Goal: Task Accomplishment & Management: Use online tool/utility

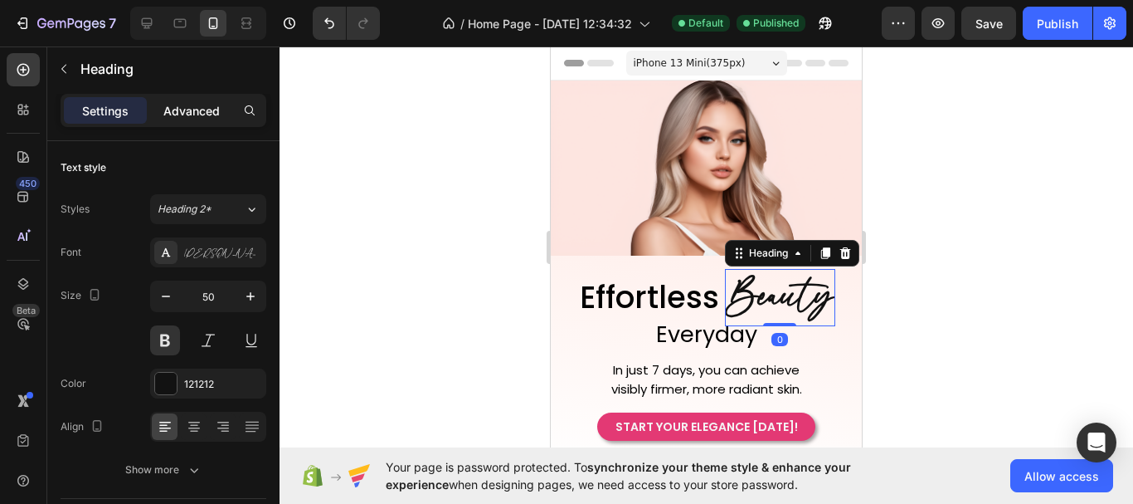
scroll to position [1, 0]
click at [202, 120] on div "Advanced" at bounding box center [191, 109] width 83 height 27
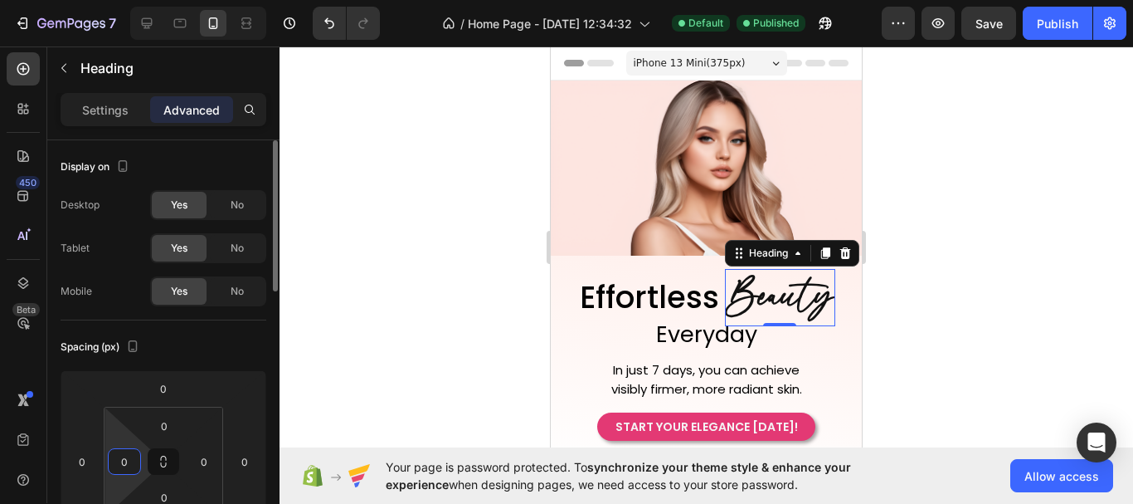
click at [135, 465] on input "0" at bounding box center [124, 461] width 25 height 25
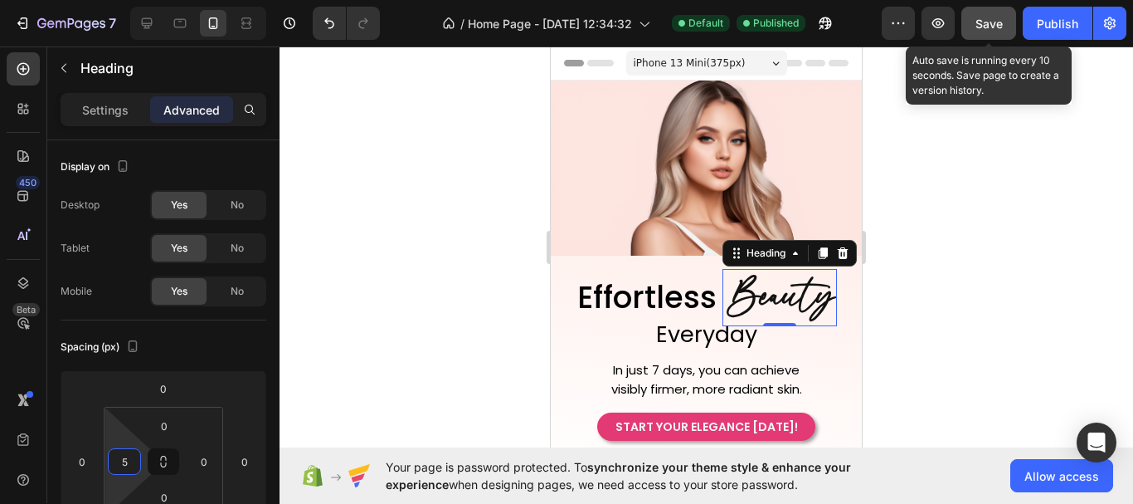
click at [986, 17] on span "Save" at bounding box center [989, 24] width 27 height 14
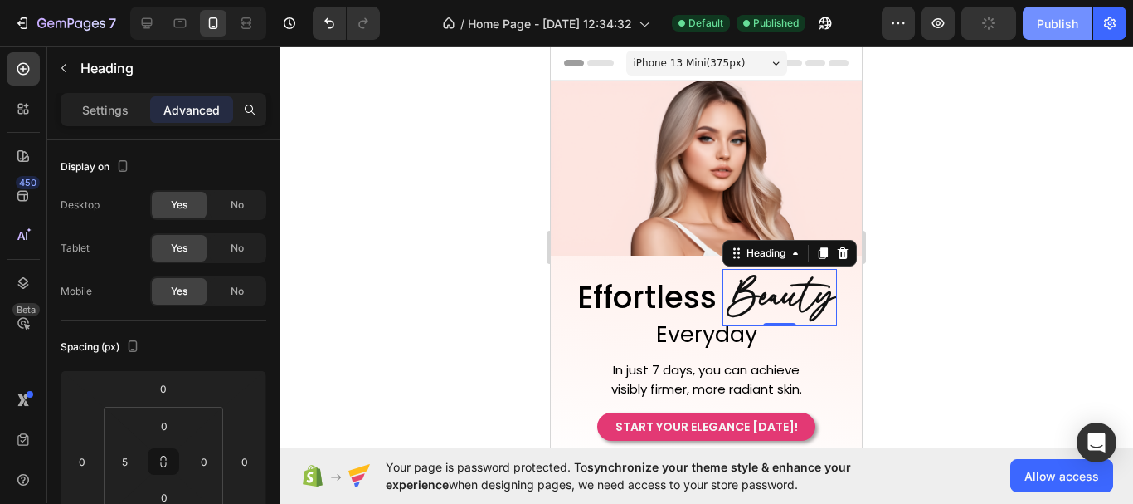
click at [1030, 19] on button "Publish" at bounding box center [1058, 23] width 70 height 33
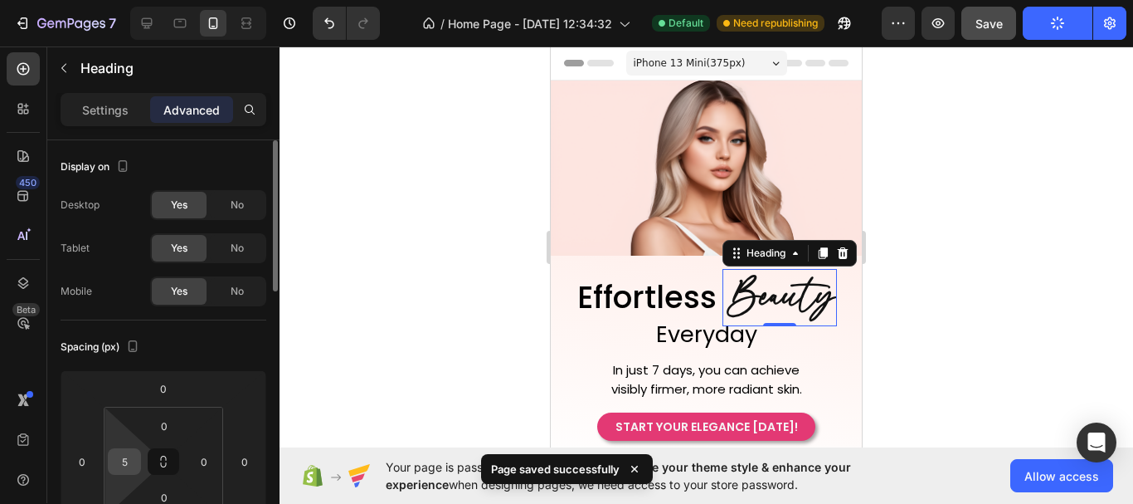
click at [133, 461] on input "5" at bounding box center [124, 461] width 25 height 25
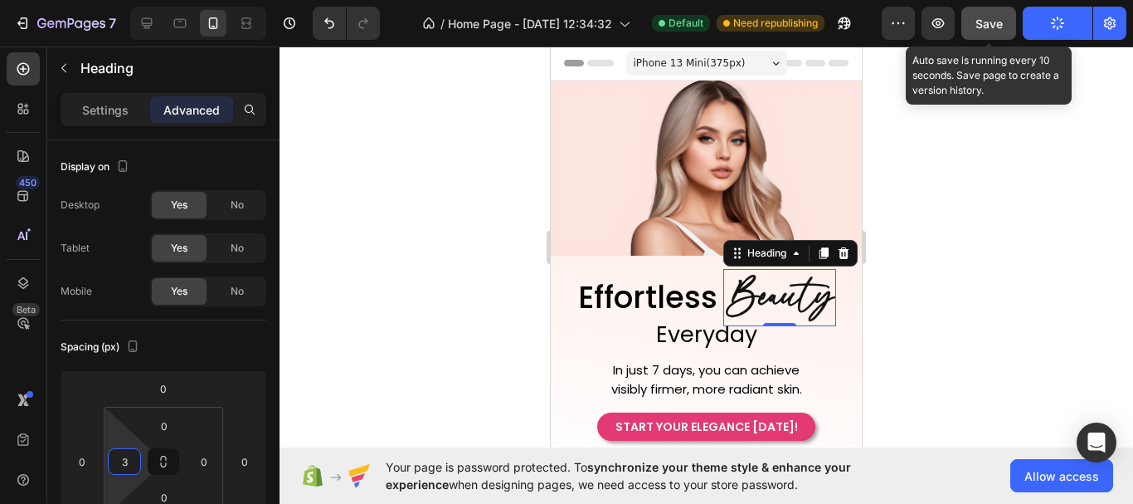
click at [984, 27] on span "Save" at bounding box center [989, 24] width 27 height 14
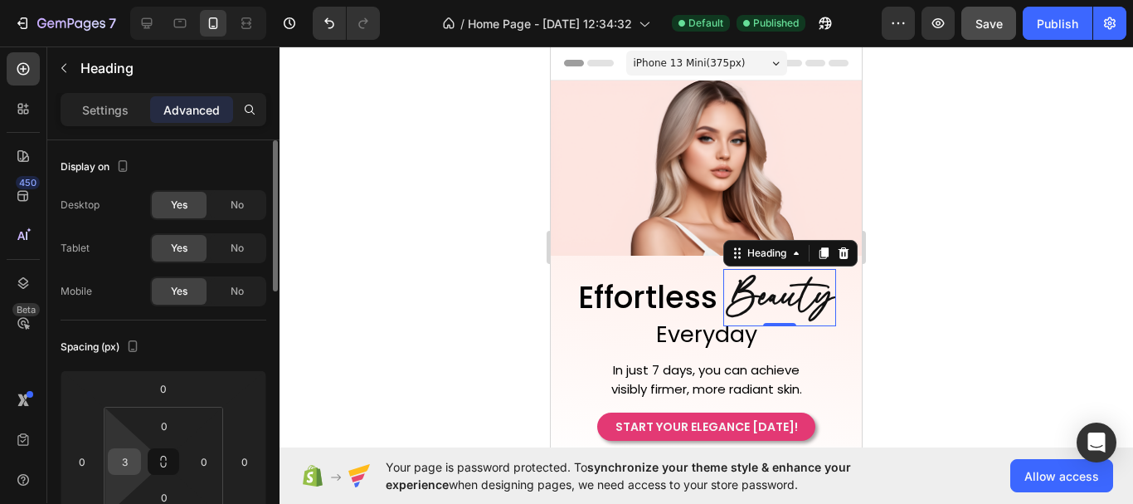
click at [135, 470] on input "3" at bounding box center [124, 461] width 25 height 25
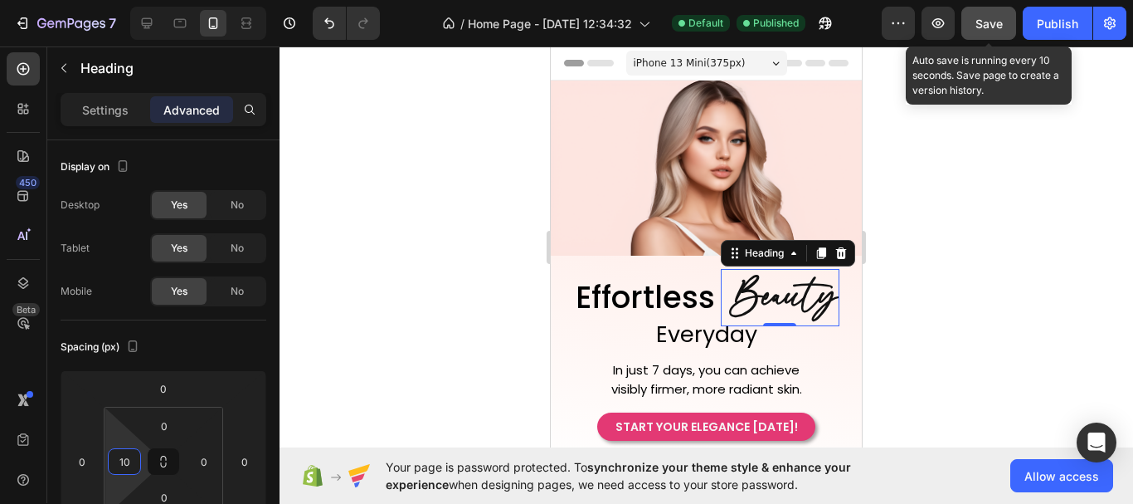
click at [1010, 27] on button "Save" at bounding box center [988, 23] width 55 height 33
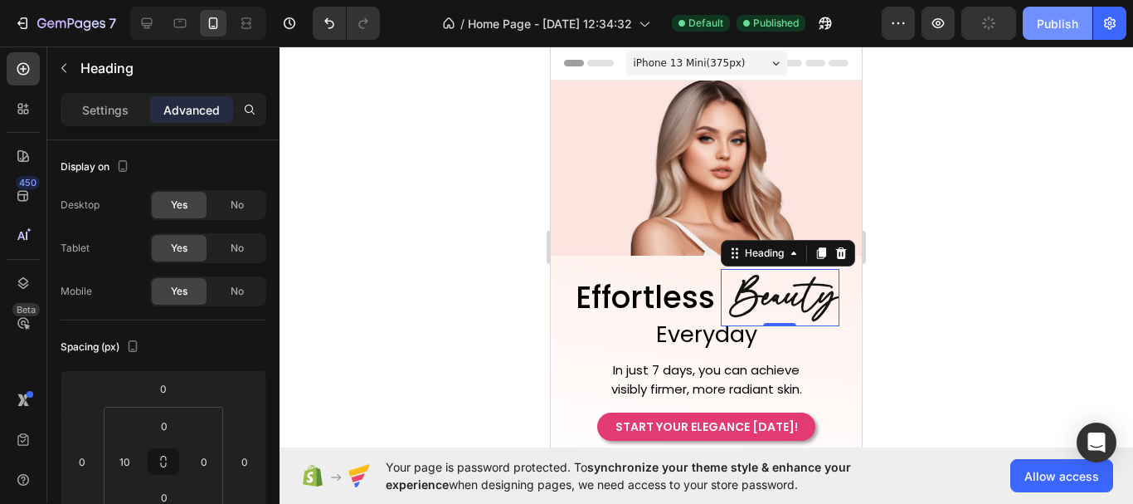
click at [1053, 27] on div "Publish" at bounding box center [1057, 23] width 41 height 17
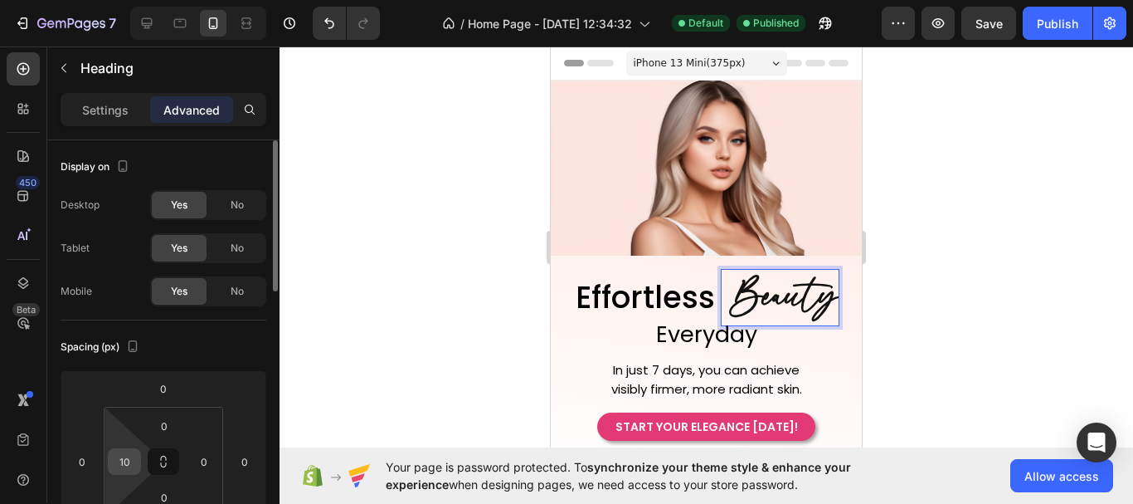
click at [134, 454] on input "10" at bounding box center [124, 461] width 25 height 25
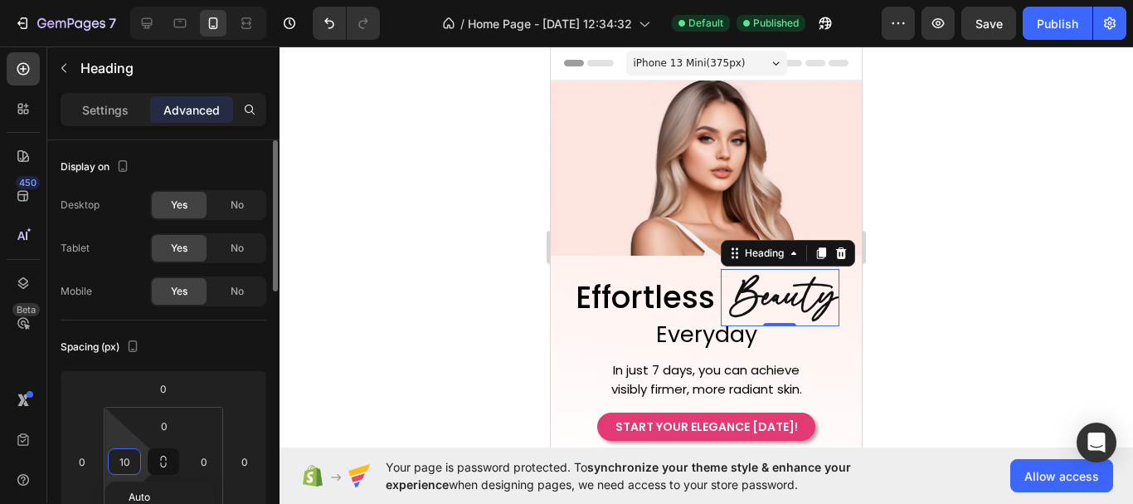
type input "0"
click at [1012, 287] on div at bounding box center [707, 274] width 854 height 457
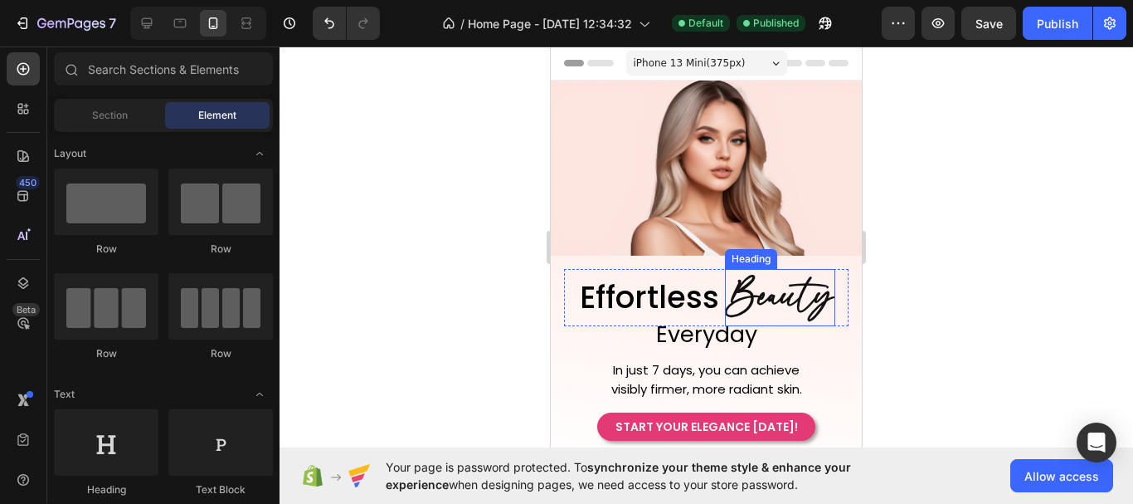
click at [772, 290] on p "Beauty" at bounding box center [780, 297] width 107 height 54
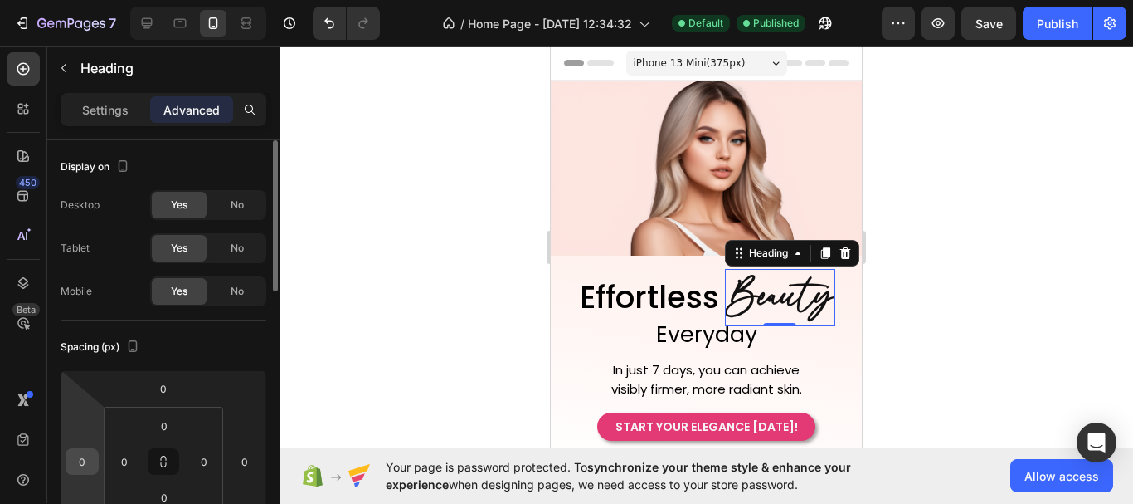
click at [88, 465] on input "0" at bounding box center [82, 461] width 25 height 25
type input "5"
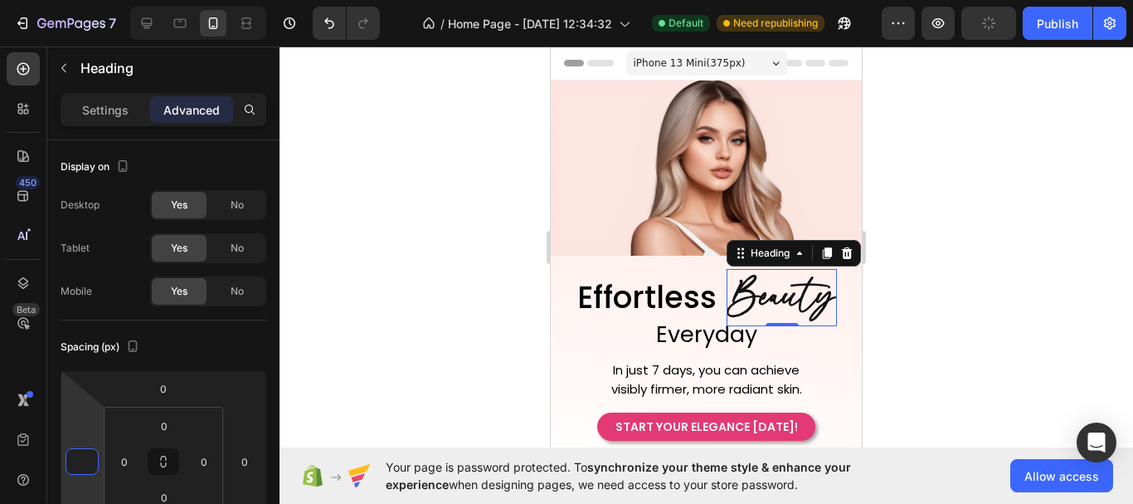
click at [404, 214] on div at bounding box center [707, 274] width 854 height 457
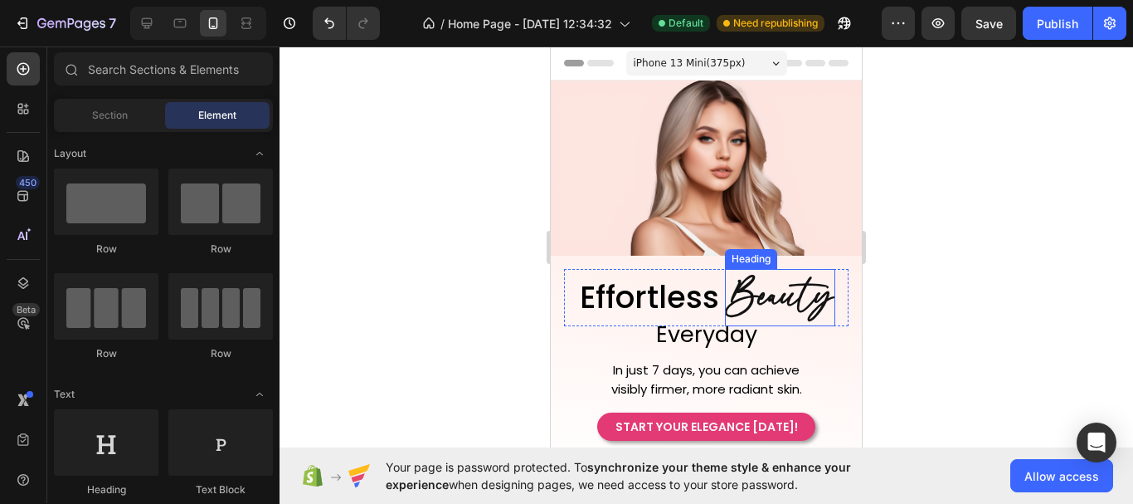
click at [790, 274] on p "Beauty" at bounding box center [780, 297] width 107 height 54
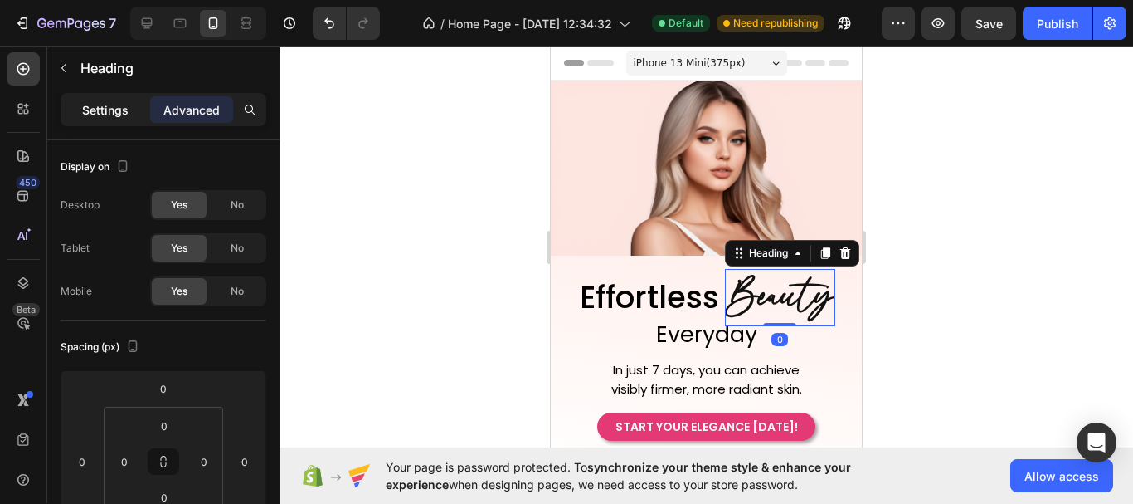
click at [111, 109] on p "Settings" at bounding box center [105, 109] width 46 height 17
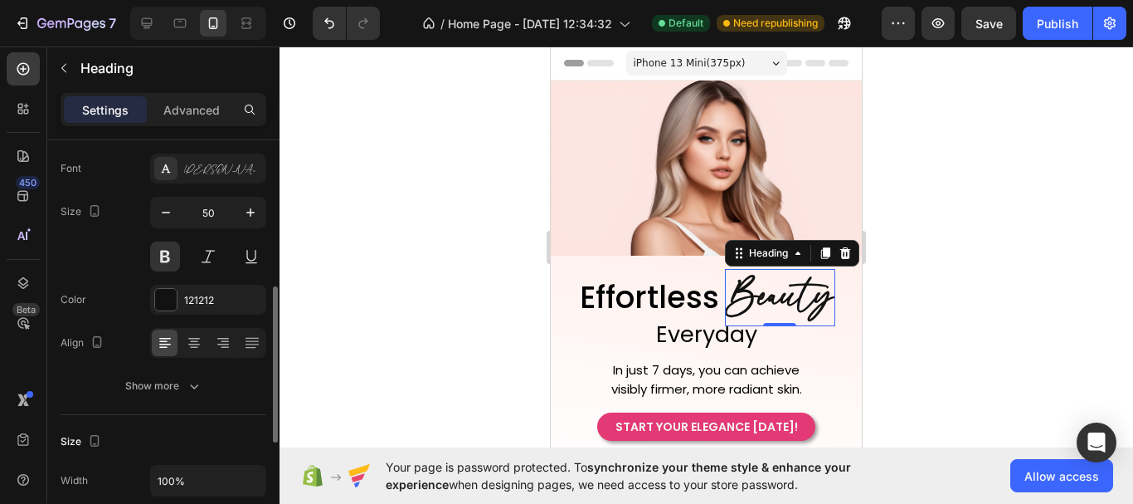
scroll to position [166, 0]
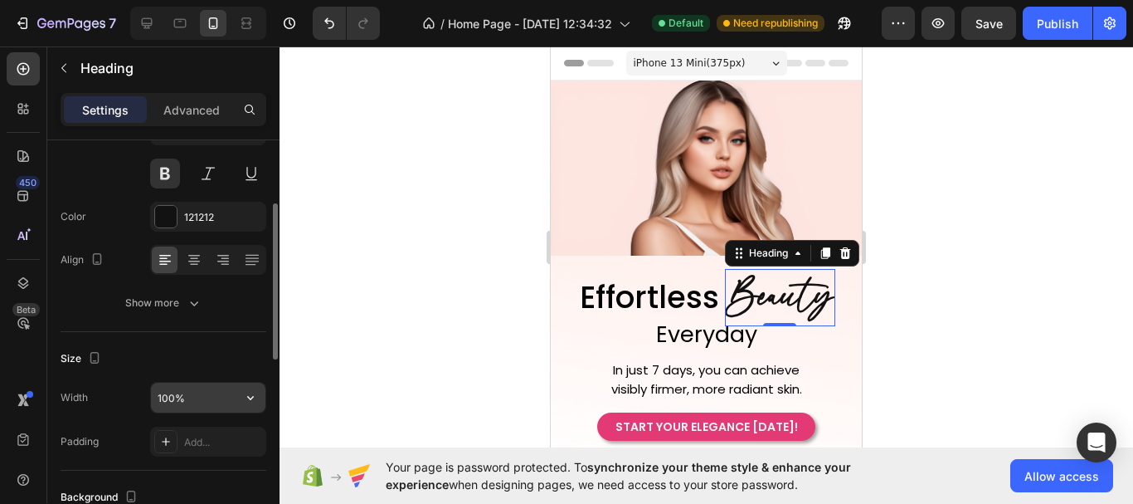
click at [221, 404] on input "100%" at bounding box center [208, 397] width 114 height 30
click at [255, 400] on icon "button" at bounding box center [250, 397] width 17 height 17
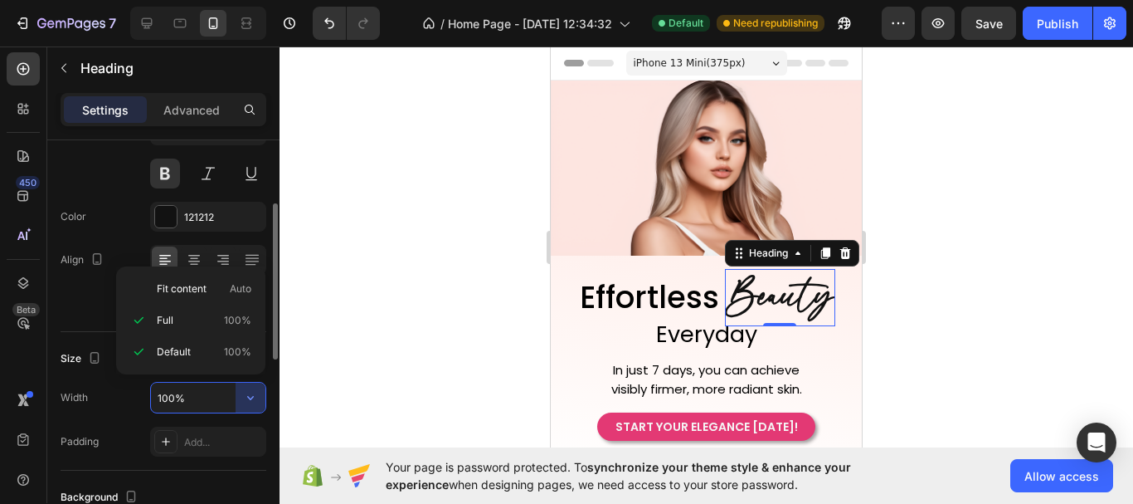
click at [233, 319] on span "100%" at bounding box center [237, 320] width 27 height 15
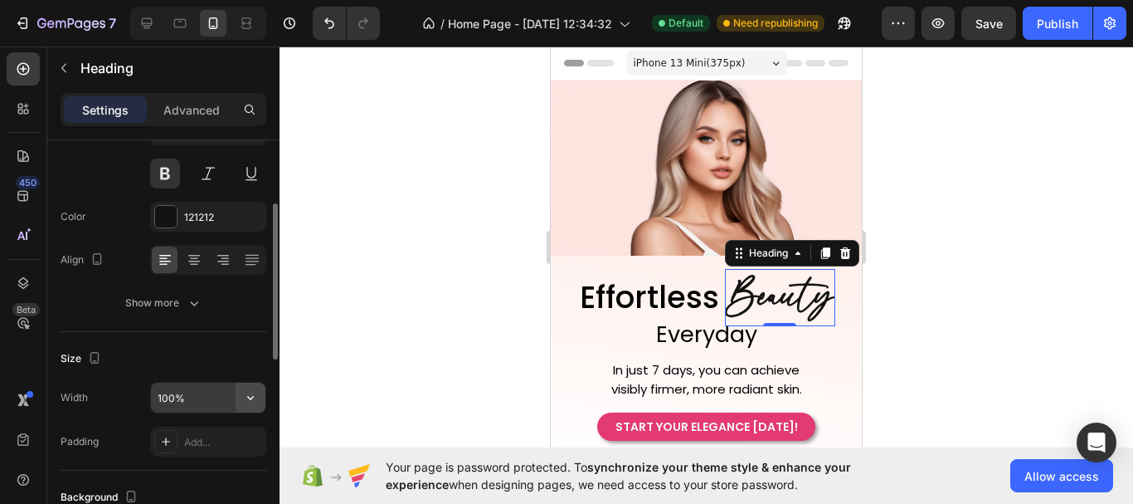
click at [251, 395] on icon "button" at bounding box center [250, 397] width 17 height 17
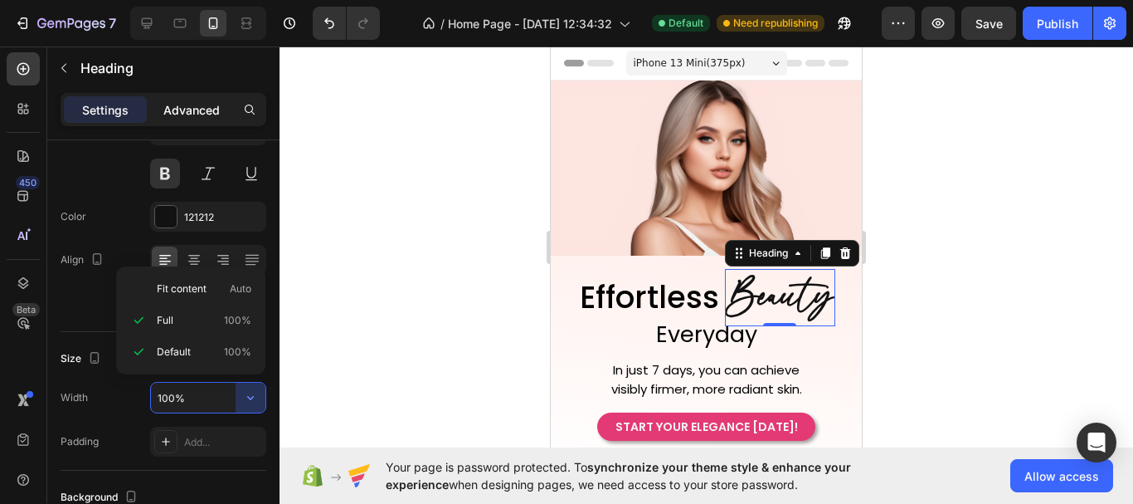
click at [189, 114] on p "Advanced" at bounding box center [191, 109] width 56 height 17
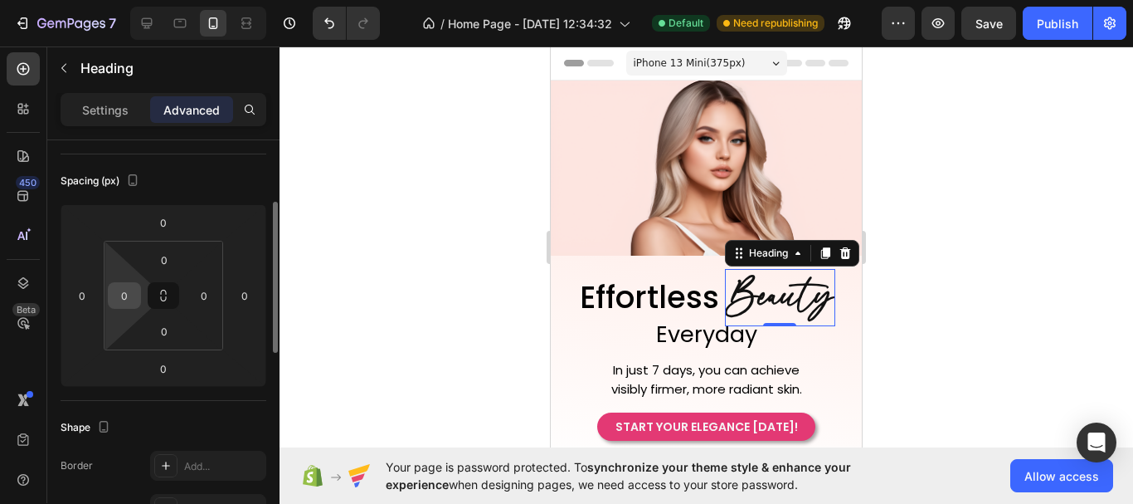
click at [129, 297] on input "0" at bounding box center [124, 295] width 25 height 25
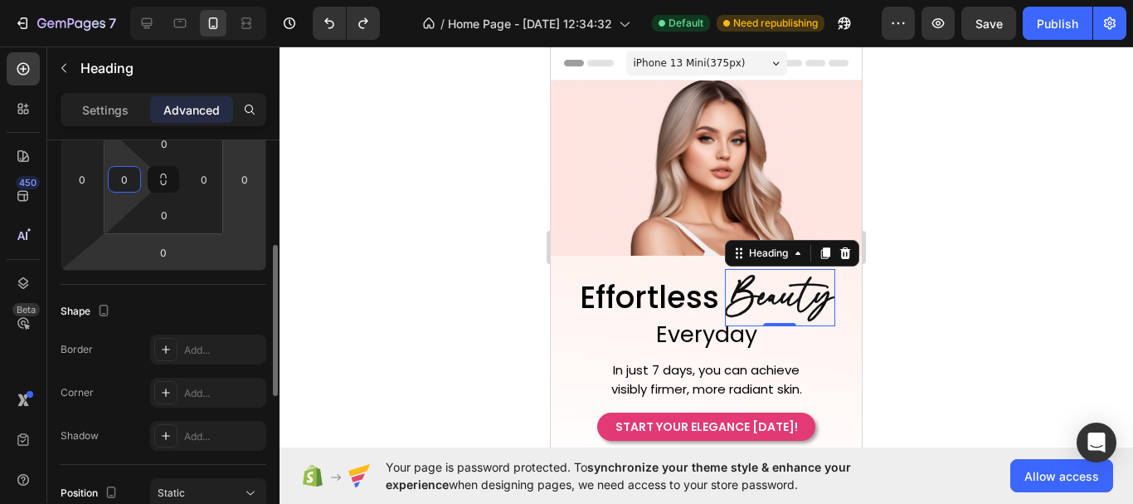
scroll to position [116, 0]
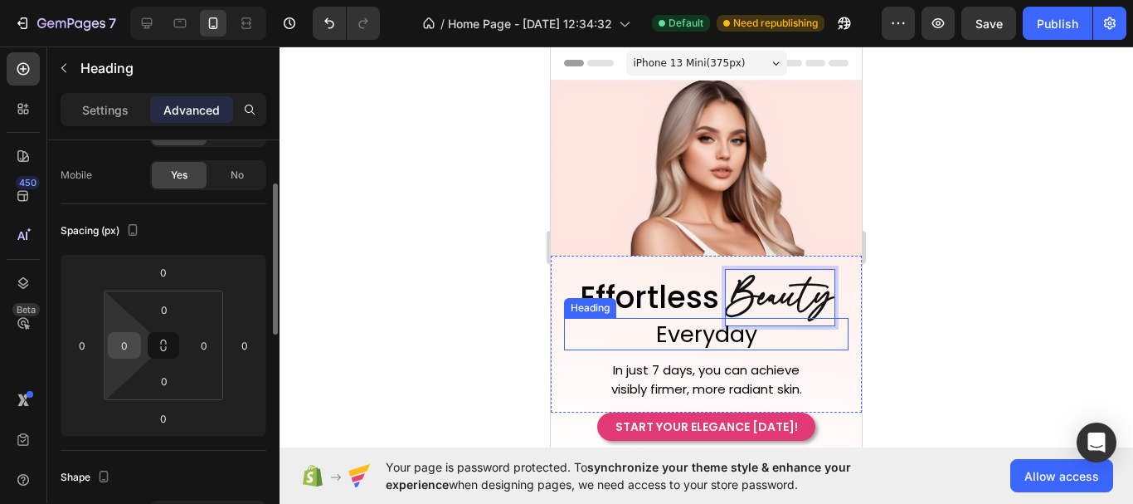
click at [128, 345] on input "0" at bounding box center [124, 345] width 25 height 25
type input "0"
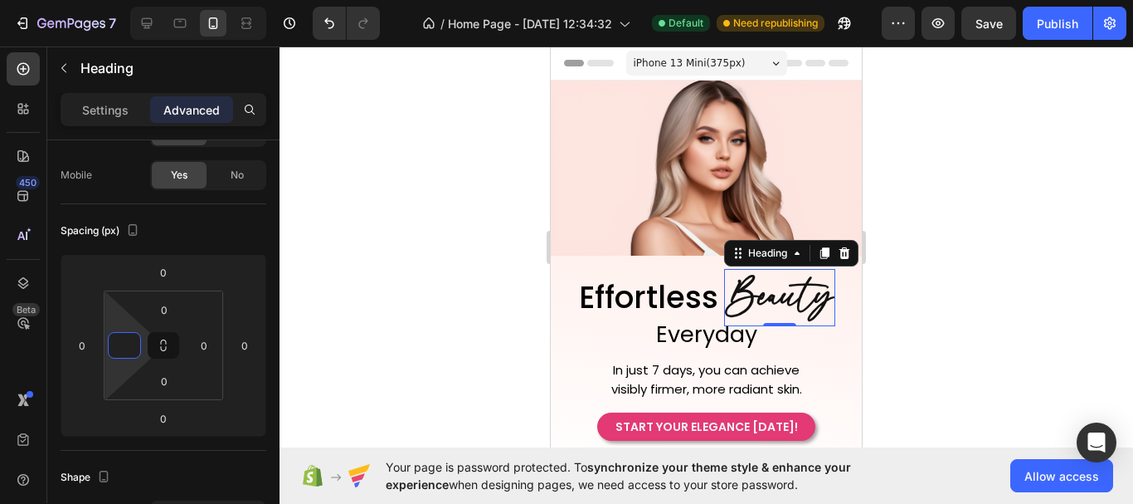
type input "0"
click at [766, 298] on p "Beauty" at bounding box center [780, 297] width 107 height 54
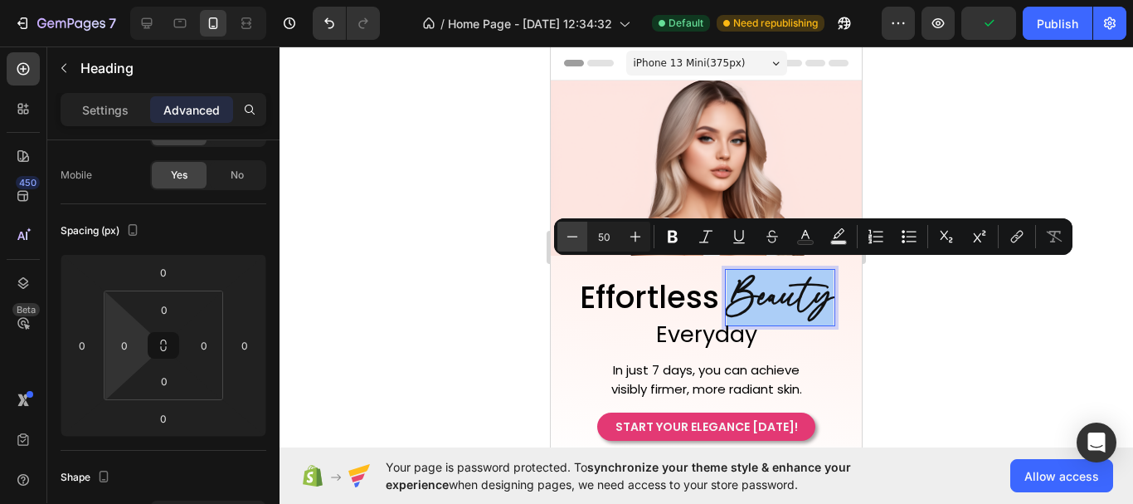
click at [575, 240] on icon "Editor contextual toolbar" at bounding box center [572, 236] width 17 height 17
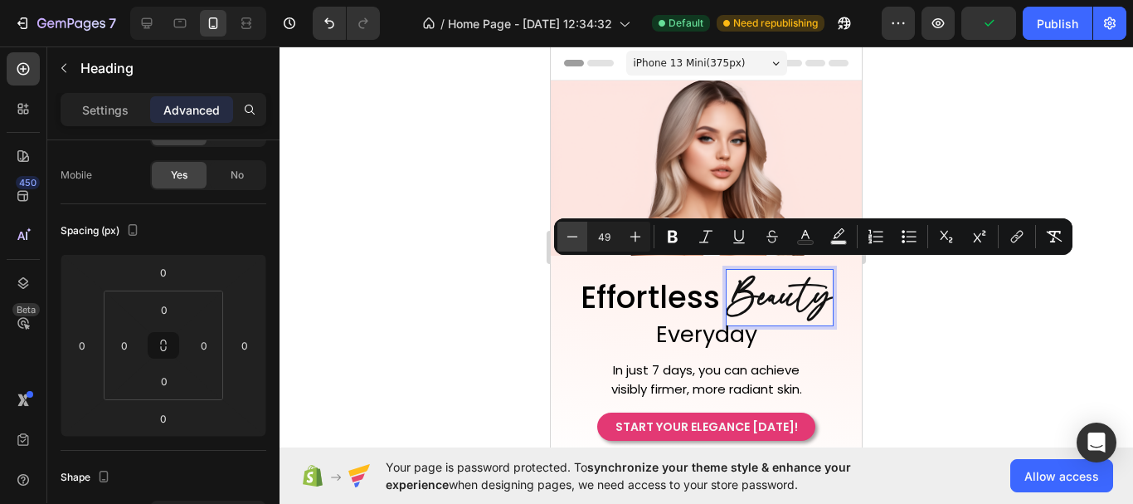
click at [575, 240] on icon "Editor contextual toolbar" at bounding box center [572, 236] width 17 height 17
type input "47"
click at [966, 403] on div at bounding box center [707, 274] width 854 height 457
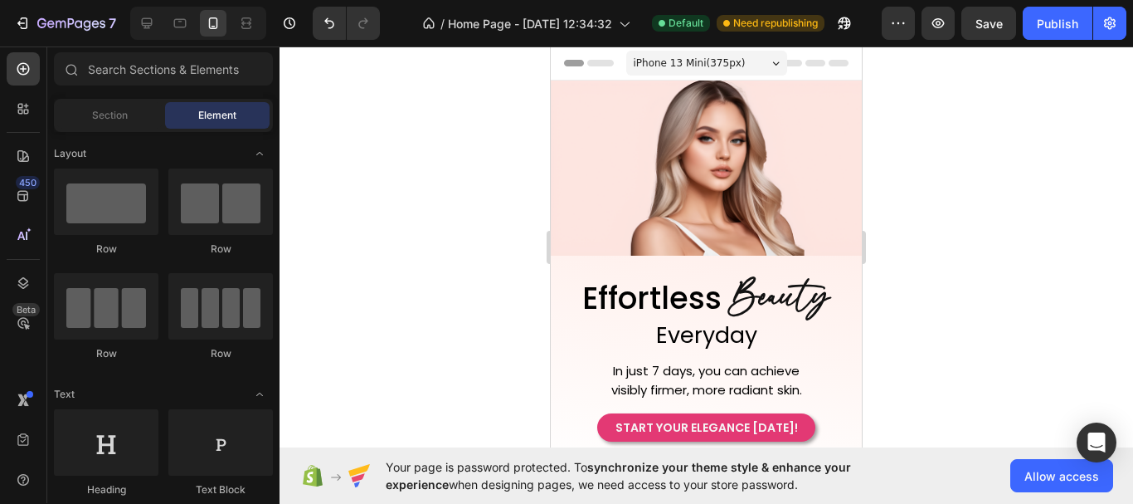
click at [875, 335] on div at bounding box center [707, 274] width 854 height 457
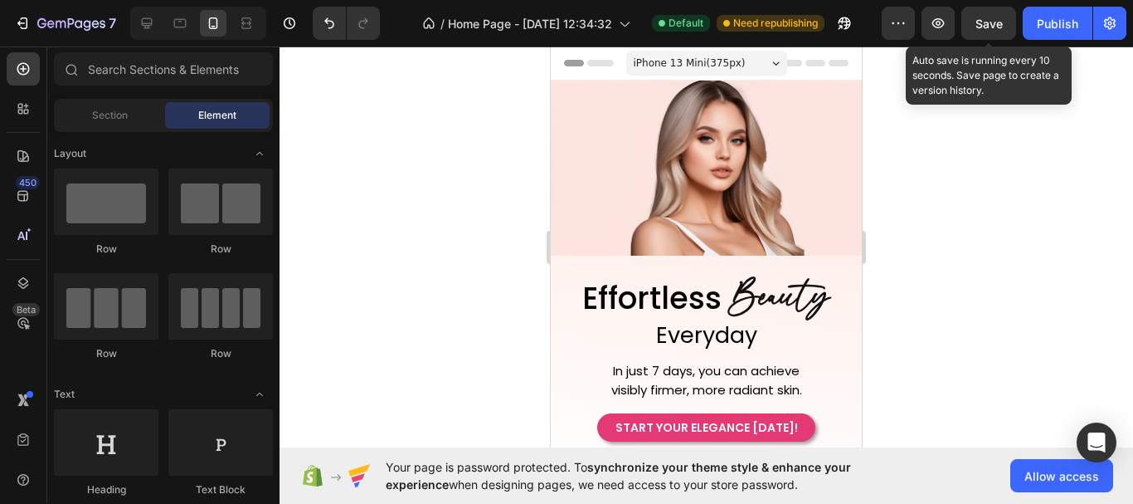
click at [988, 27] on span "Save" at bounding box center [989, 24] width 27 height 14
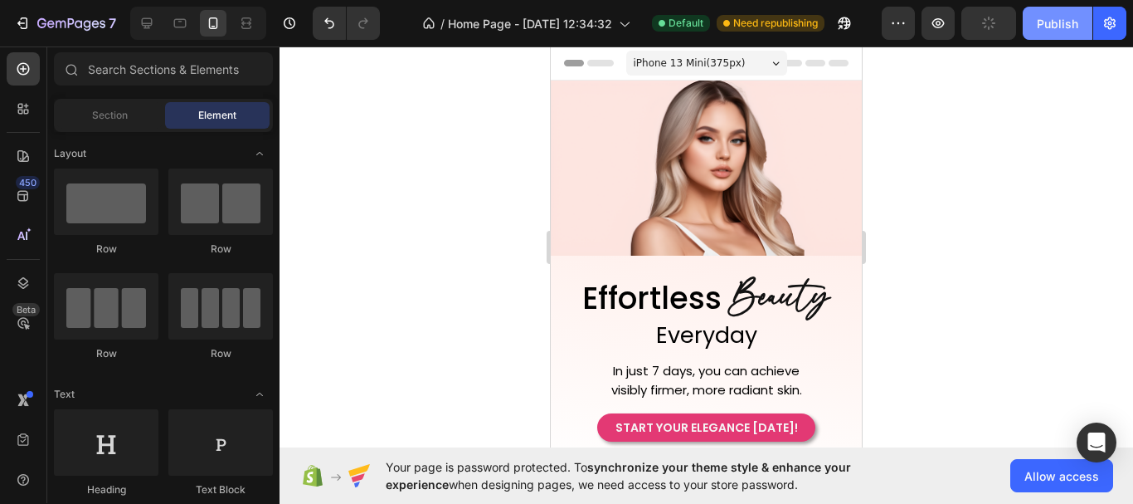
click at [1063, 21] on div "Publish" at bounding box center [1057, 23] width 41 height 17
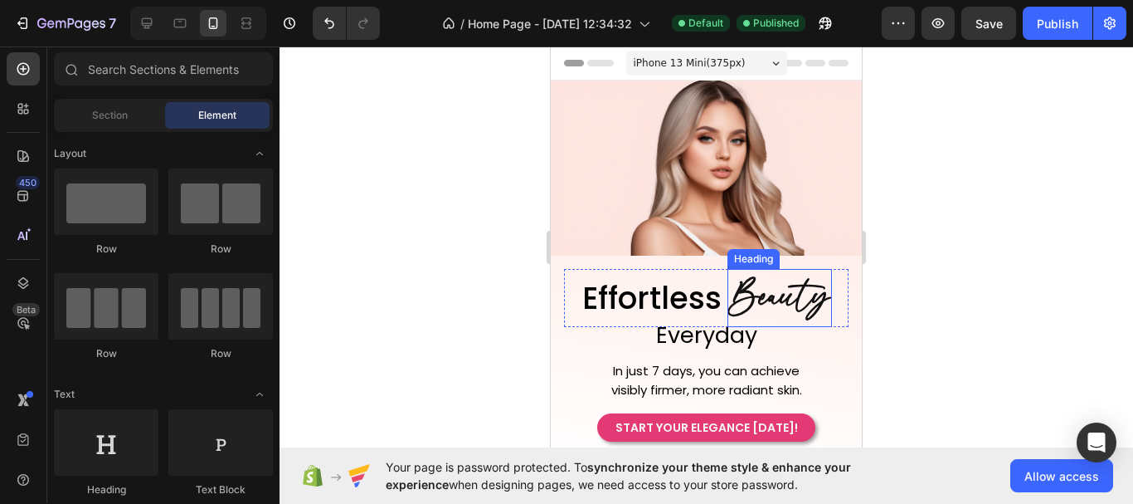
click at [785, 298] on span "Beauty" at bounding box center [779, 297] width 101 height 53
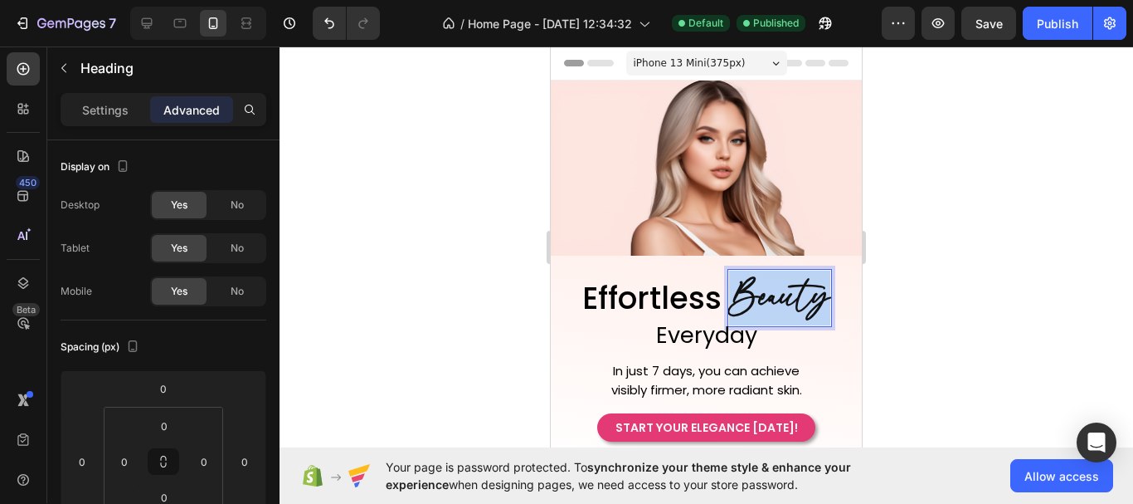
click at [768, 289] on span "Beauty" at bounding box center [779, 297] width 101 height 53
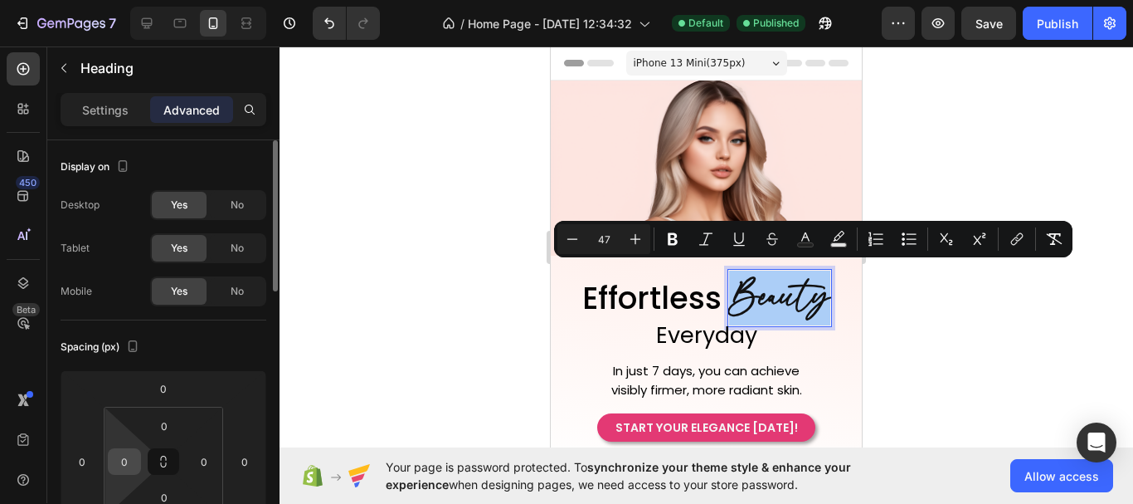
click at [126, 462] on input "0" at bounding box center [124, 461] width 25 height 25
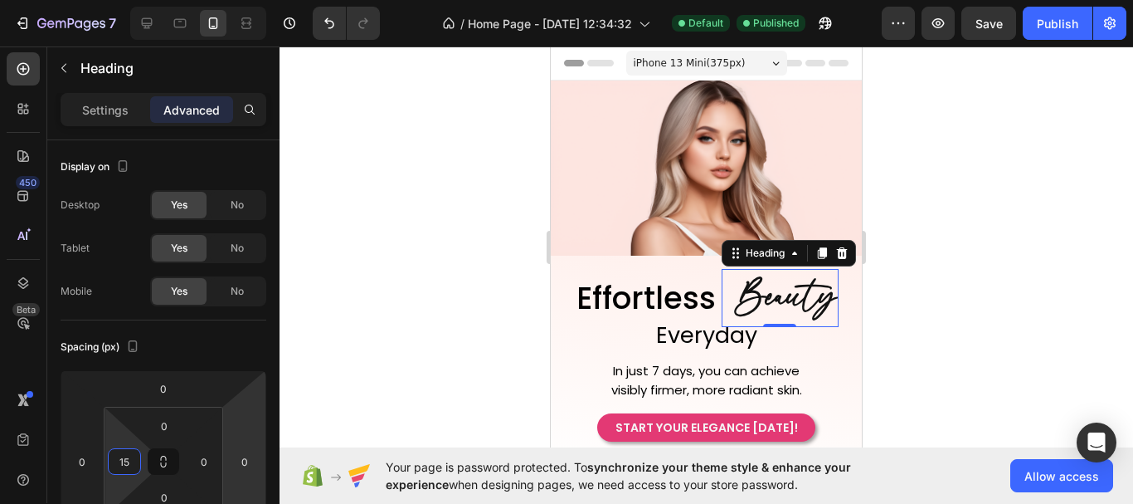
type input "15"
click at [1000, 22] on span "Save" at bounding box center [989, 24] width 27 height 14
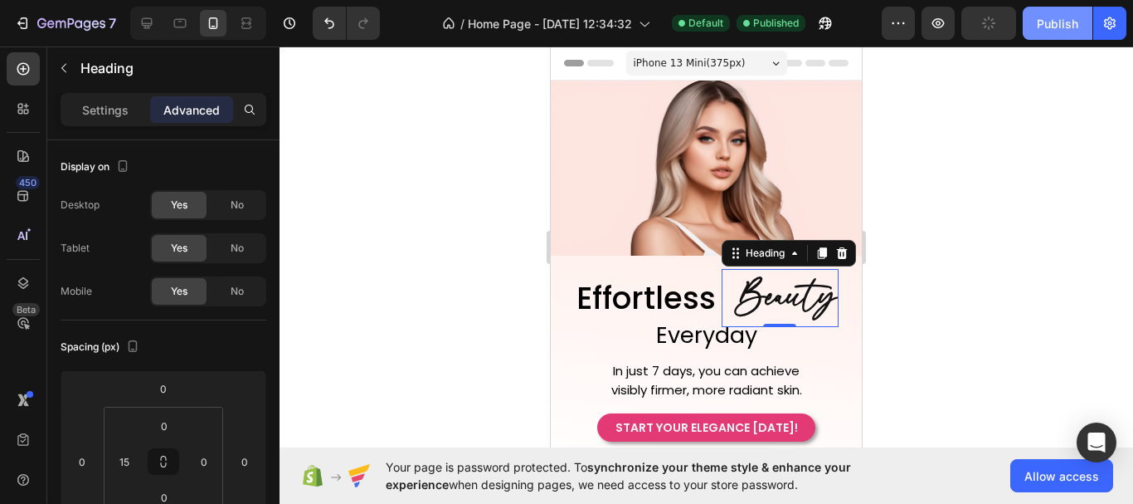
click at [1051, 27] on div "Publish" at bounding box center [1057, 23] width 41 height 17
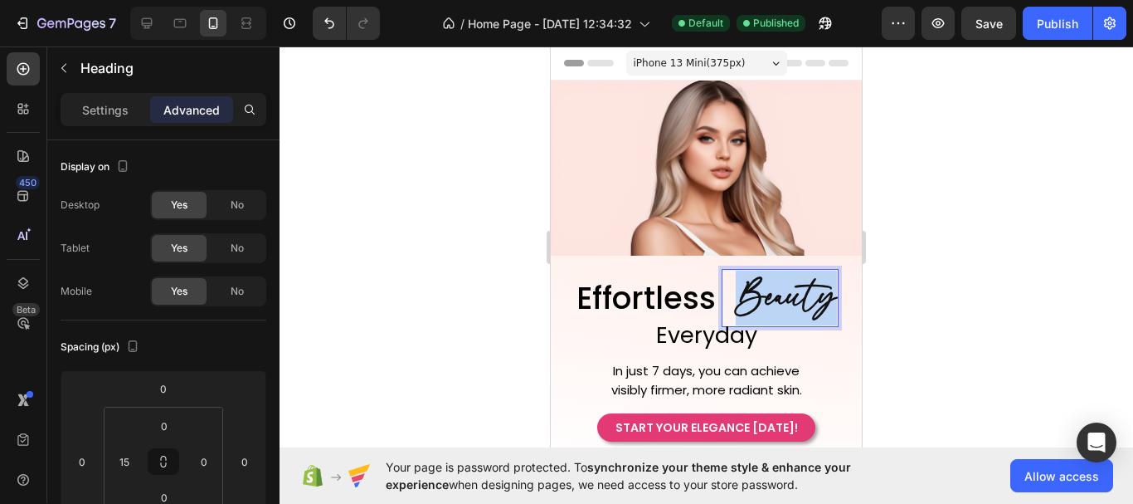
click at [736, 291] on span "Beauty" at bounding box center [786, 297] width 101 height 53
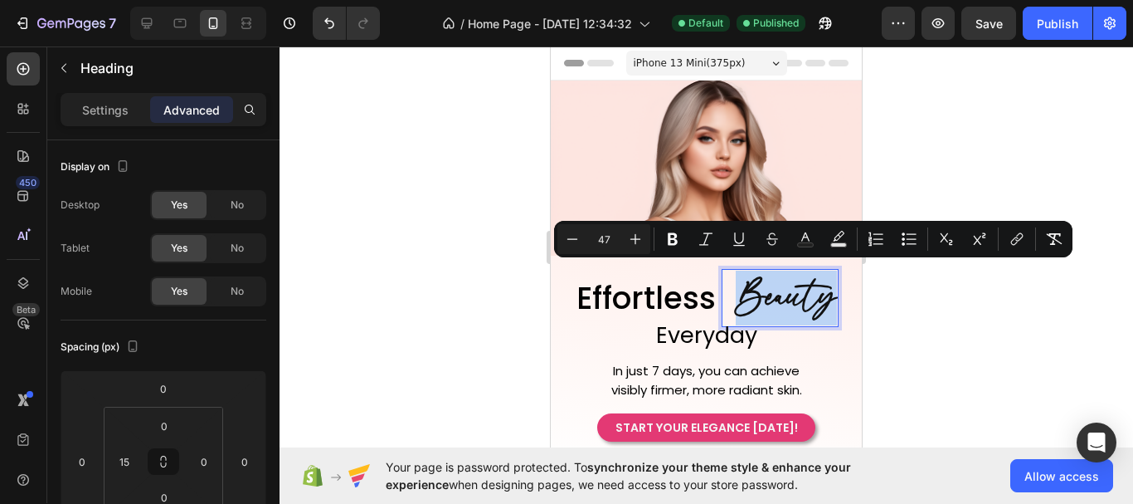
click at [736, 291] on span "Beauty" at bounding box center [786, 297] width 101 height 53
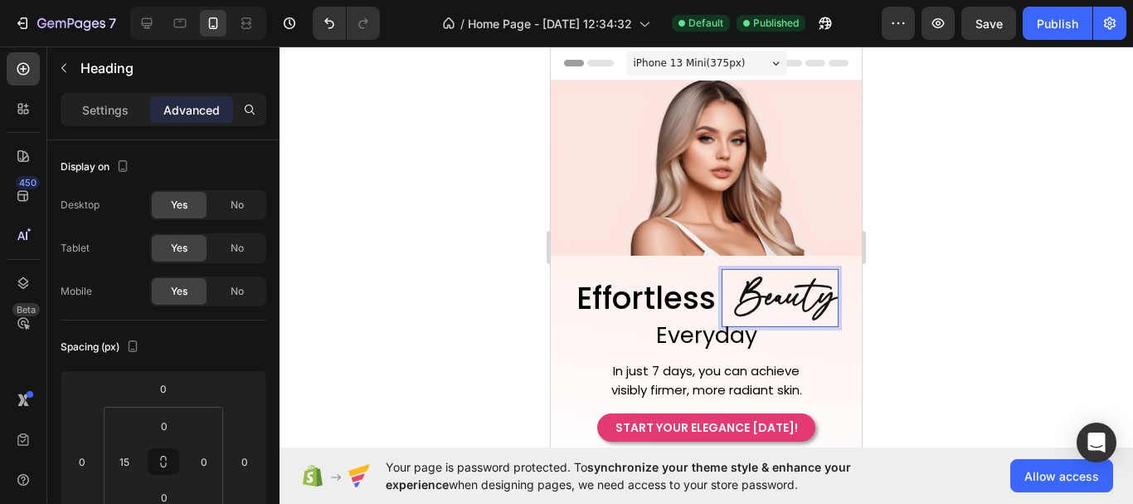
click at [750, 296] on span "Beauty" at bounding box center [786, 297] width 101 height 53
click at [725, 297] on div "Beauty Heading 0" at bounding box center [780, 298] width 117 height 58
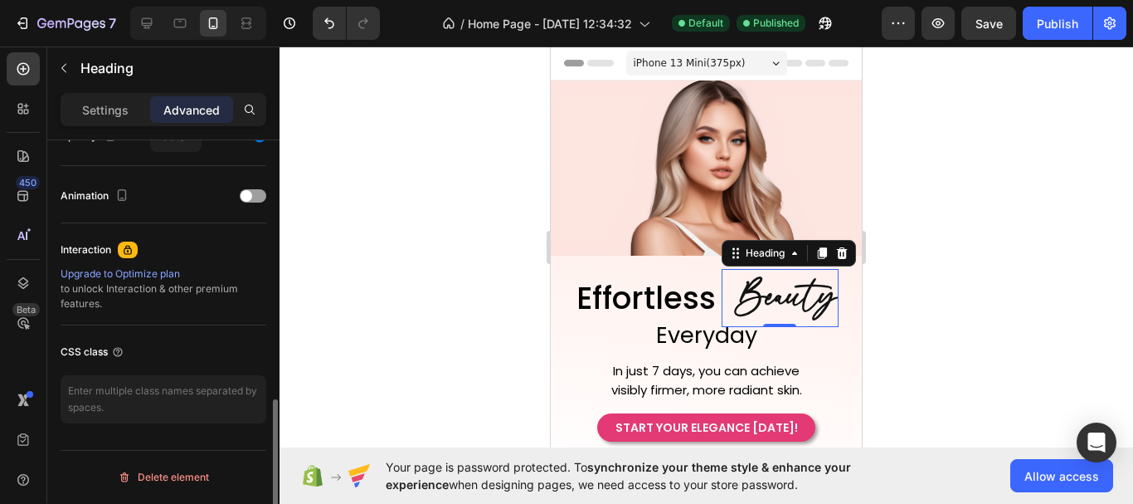
scroll to position [365, 0]
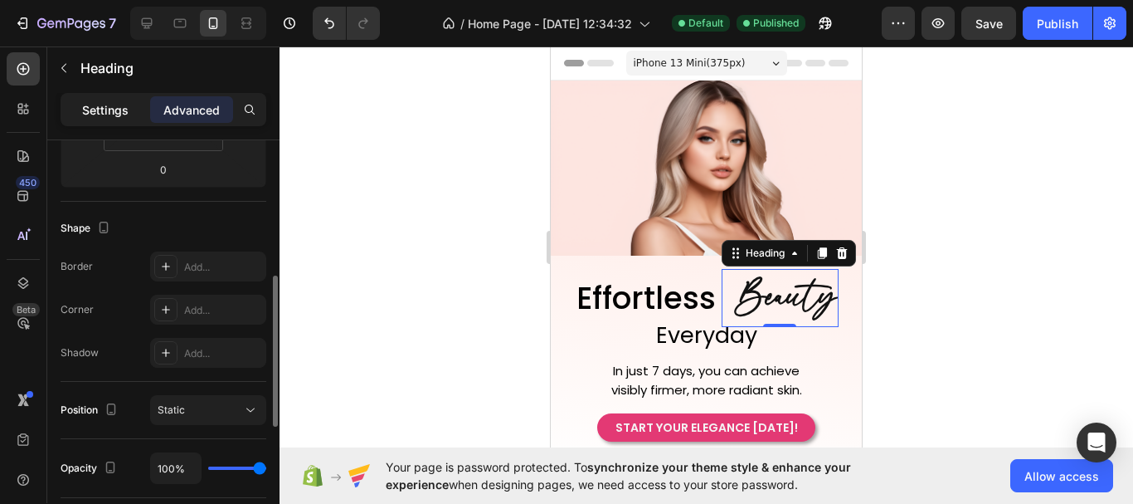
click at [114, 113] on p "Settings" at bounding box center [105, 109] width 46 height 17
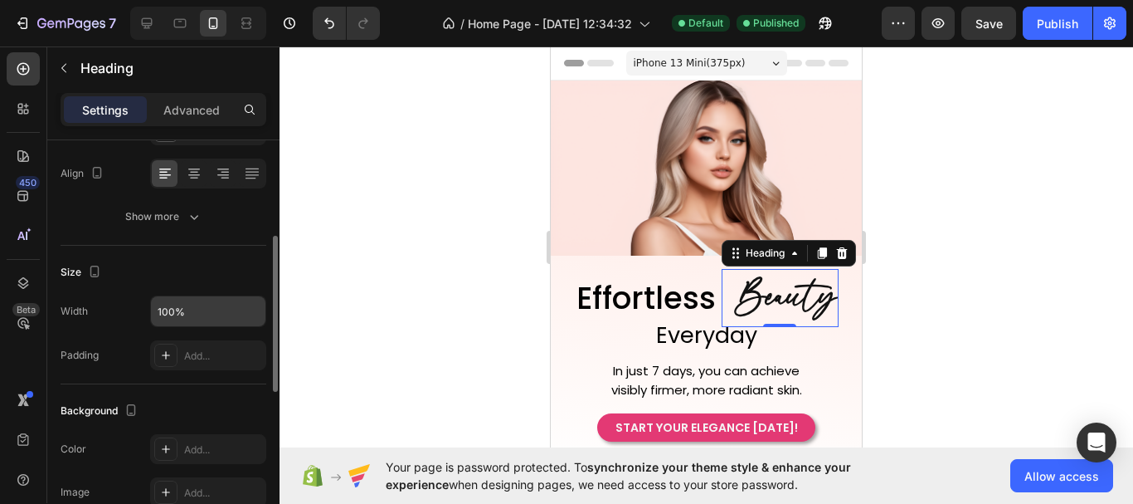
scroll to position [169, 0]
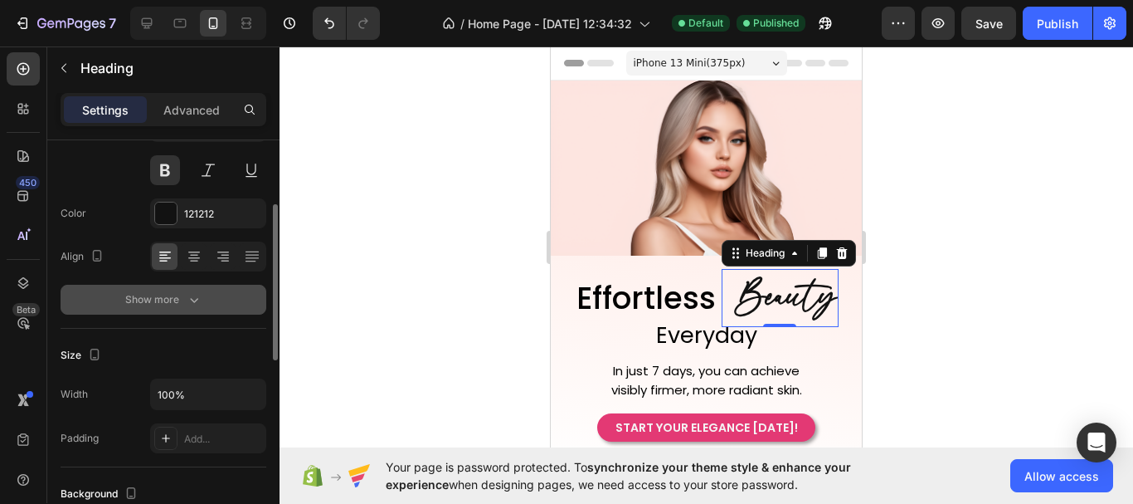
click at [196, 295] on icon "button" at bounding box center [194, 299] width 17 height 17
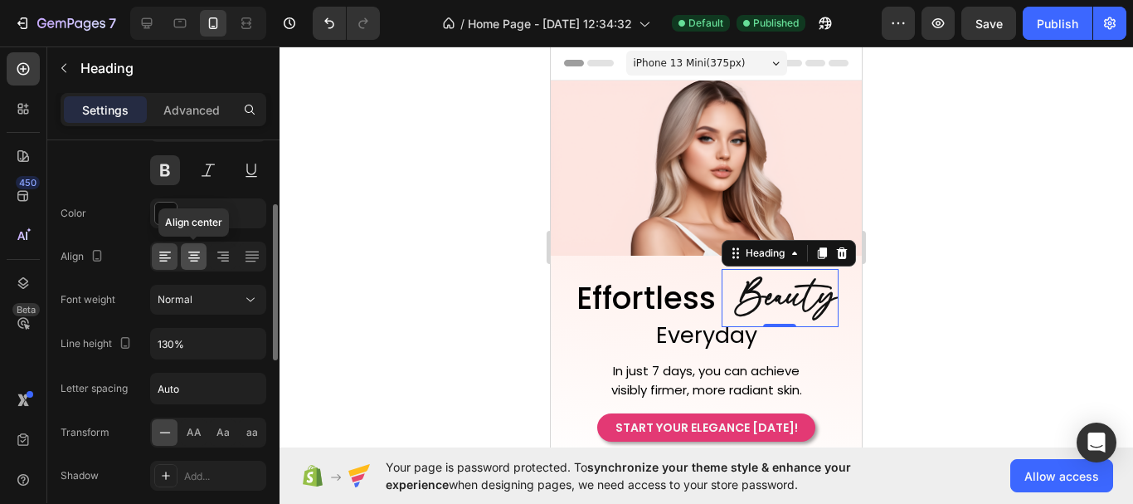
click at [195, 264] on icon at bounding box center [194, 256] width 17 height 17
click at [256, 337] on icon "button" at bounding box center [250, 343] width 17 height 17
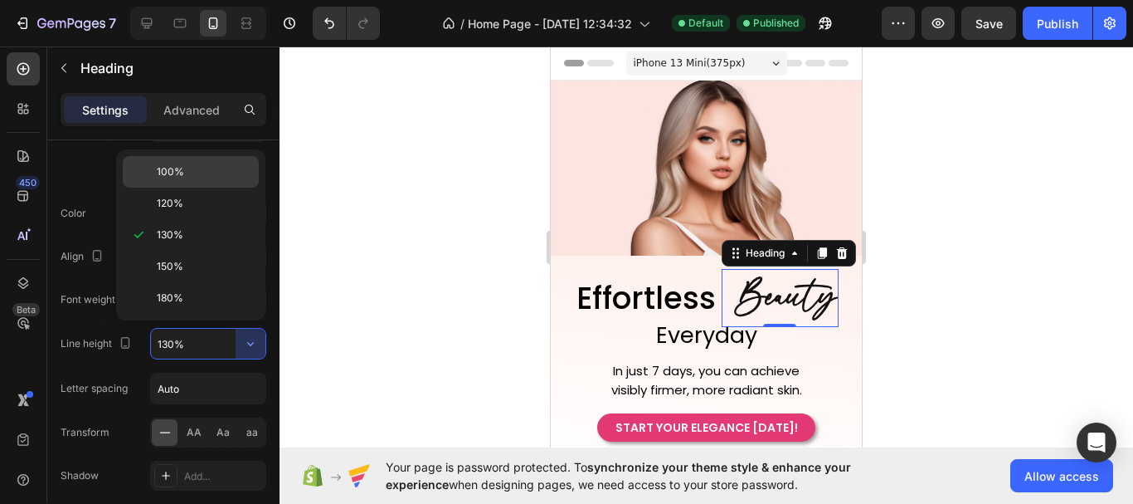
click at [231, 171] on p "100%" at bounding box center [204, 171] width 95 height 15
type input "100%"
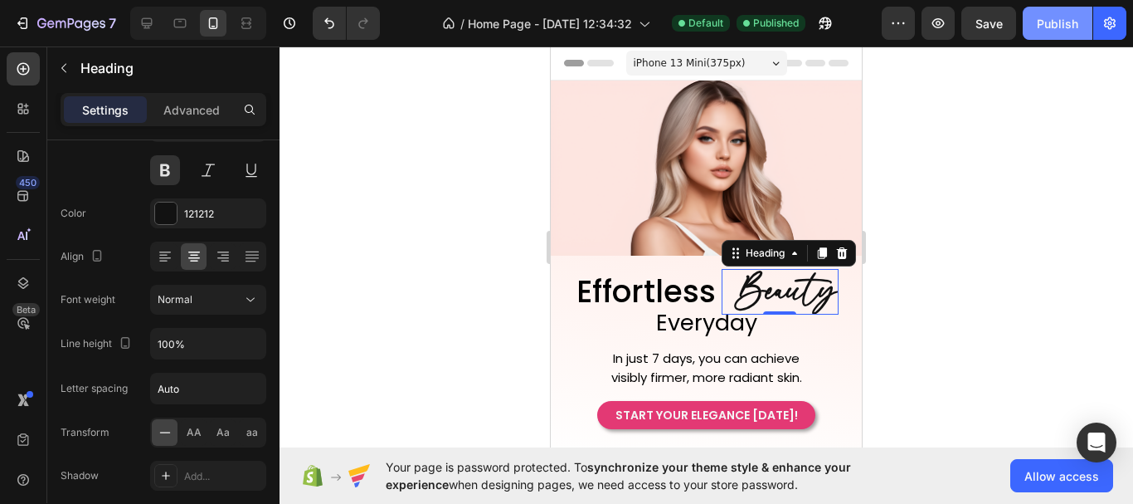
click at [1051, 27] on div "Publish" at bounding box center [1057, 23] width 41 height 17
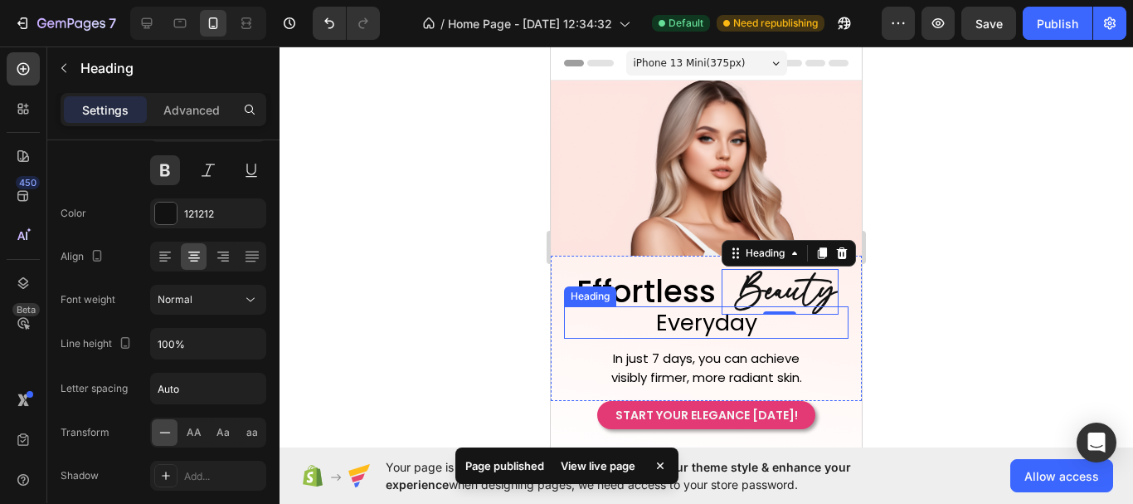
click at [820, 329] on h2 "Everyday" at bounding box center [706, 322] width 285 height 32
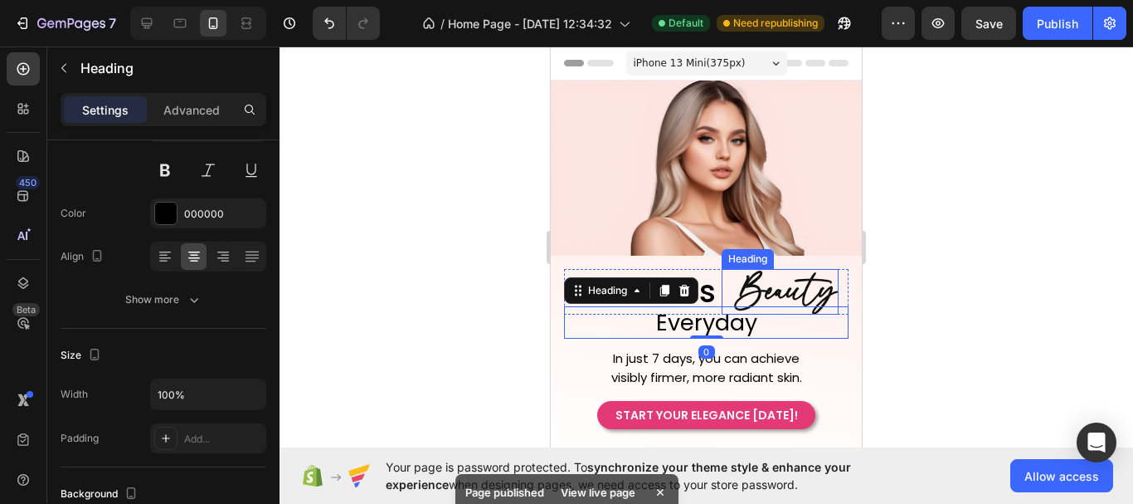
click at [785, 272] on span "Beauty" at bounding box center [786, 291] width 101 height 53
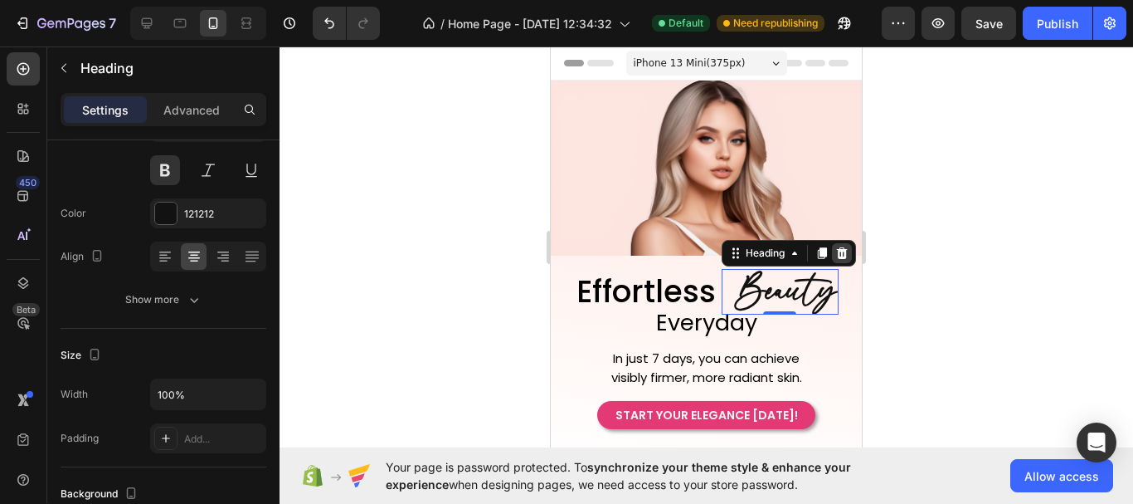
click at [837, 247] on icon at bounding box center [841, 253] width 11 height 12
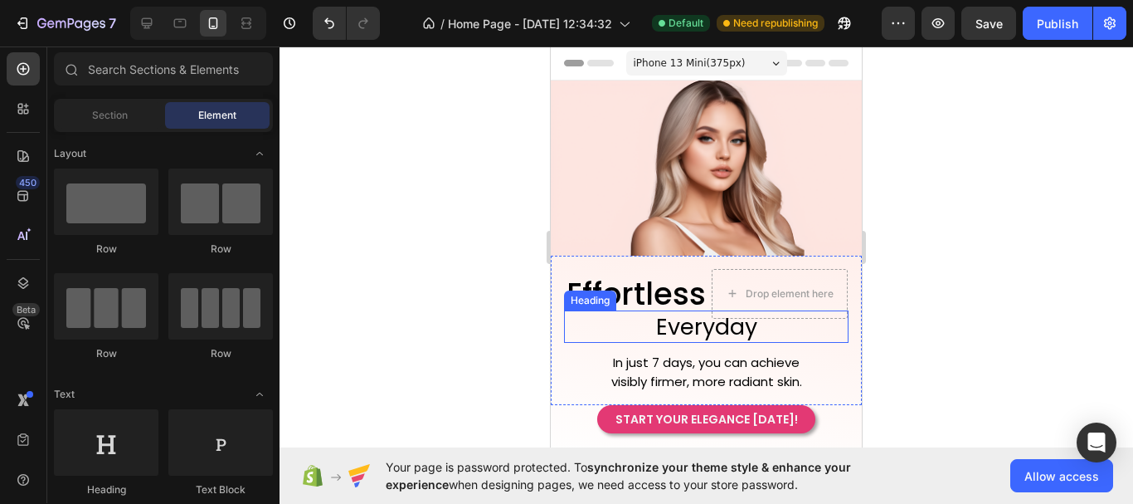
click at [720, 343] on h2 "Everyday" at bounding box center [706, 326] width 285 height 32
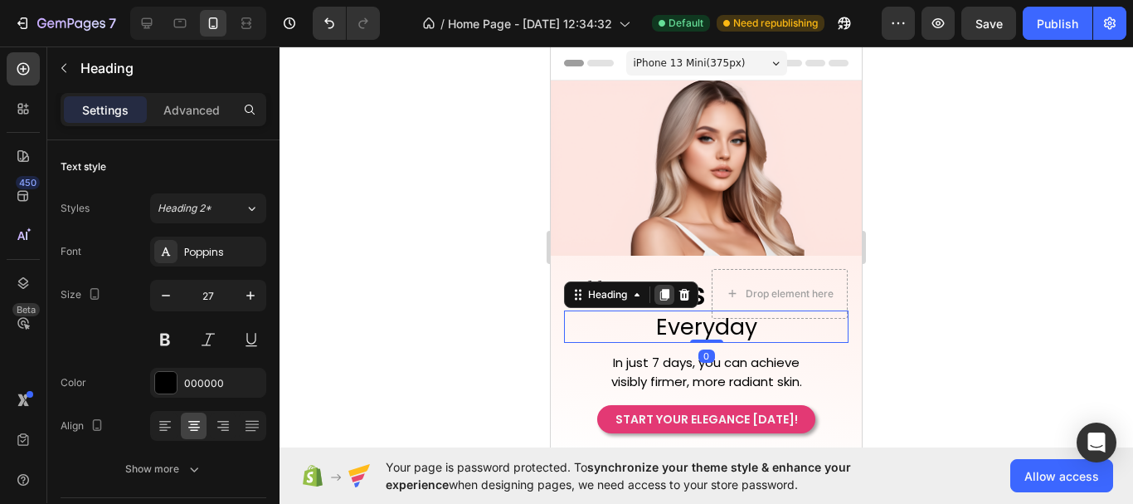
click at [669, 300] on icon at bounding box center [664, 295] width 9 height 12
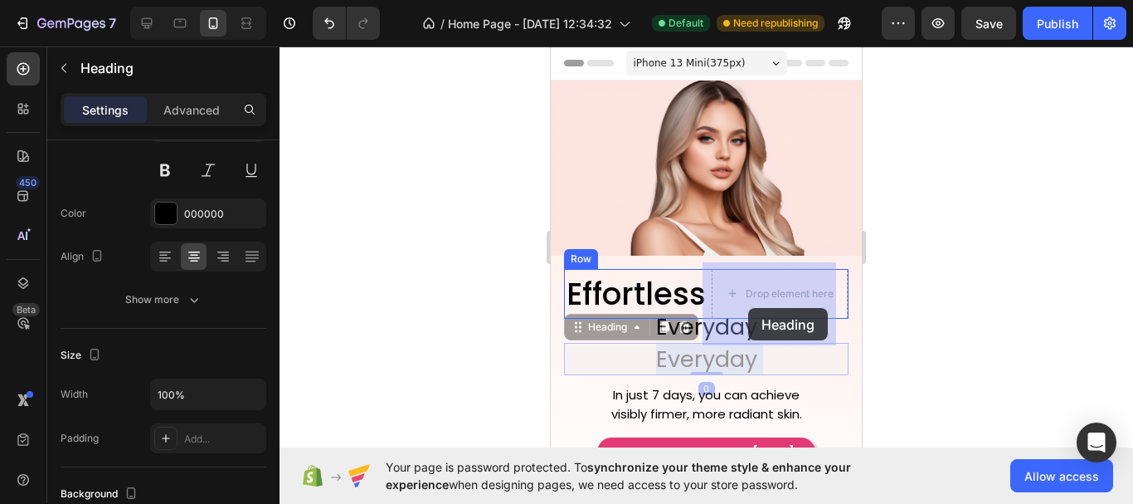
drag, startPoint x: 711, startPoint y: 388, endPoint x: 748, endPoint y: 306, distance: 90.2
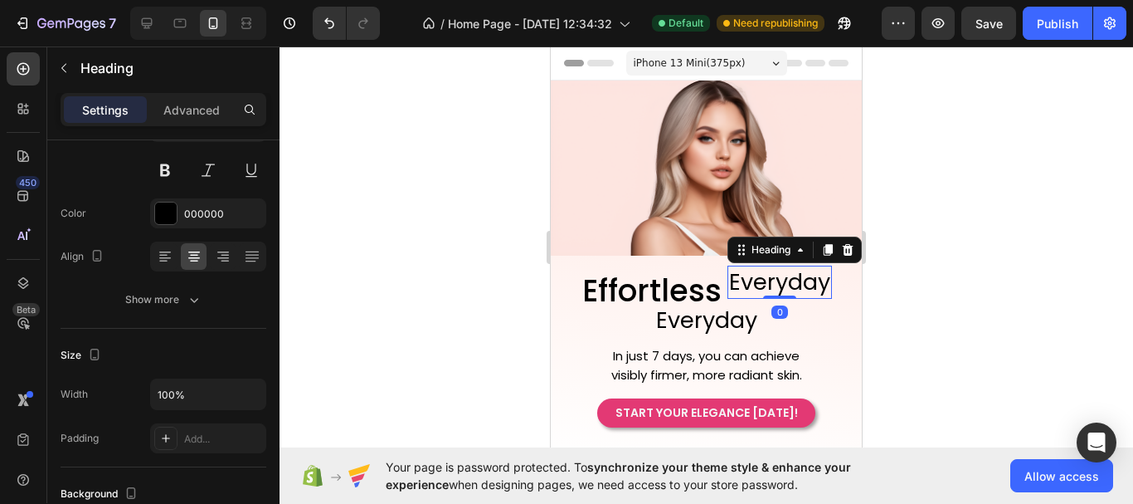
click at [771, 280] on h2 "Everyday" at bounding box center [780, 281] width 105 height 32
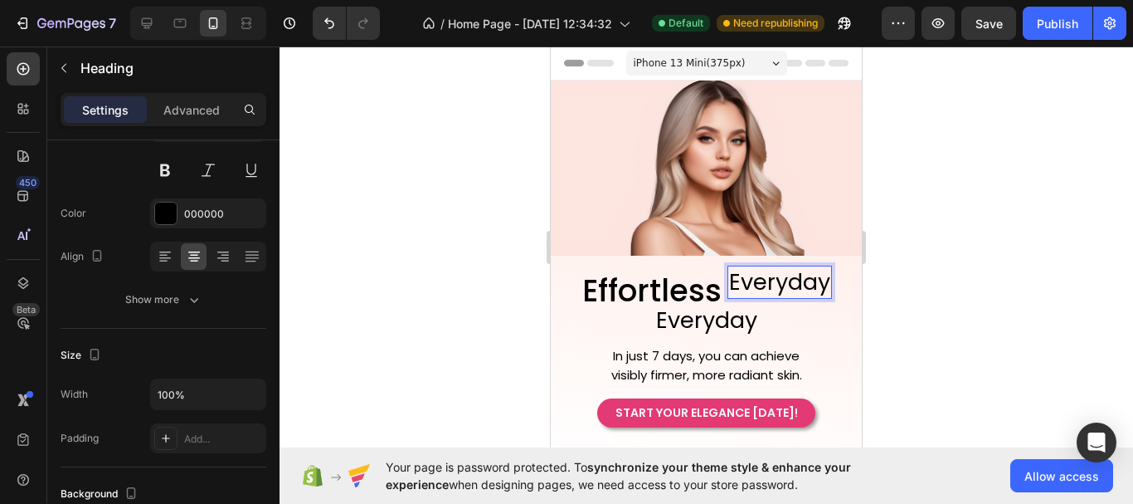
click at [771, 280] on p "Everyday" at bounding box center [779, 281] width 101 height 29
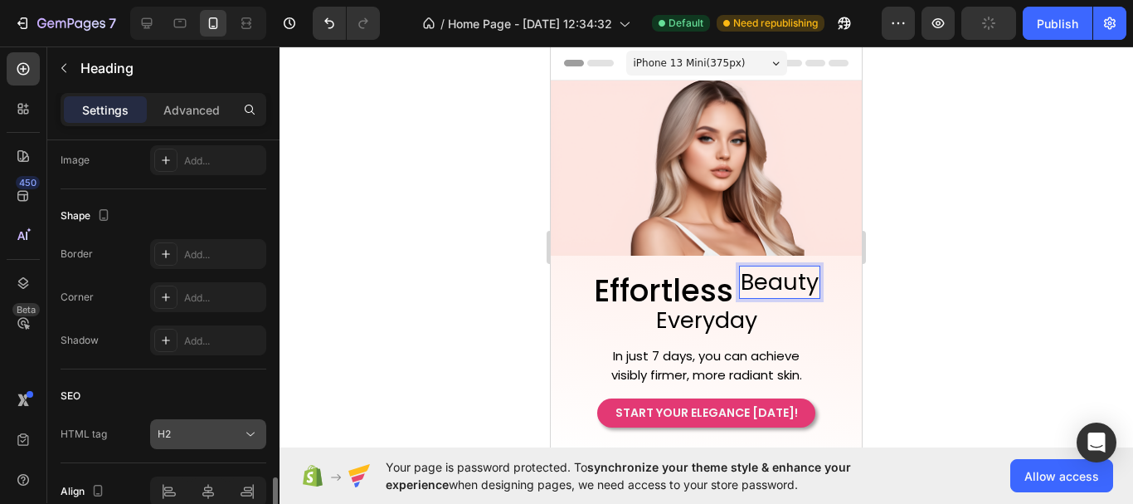
scroll to position [667, 0]
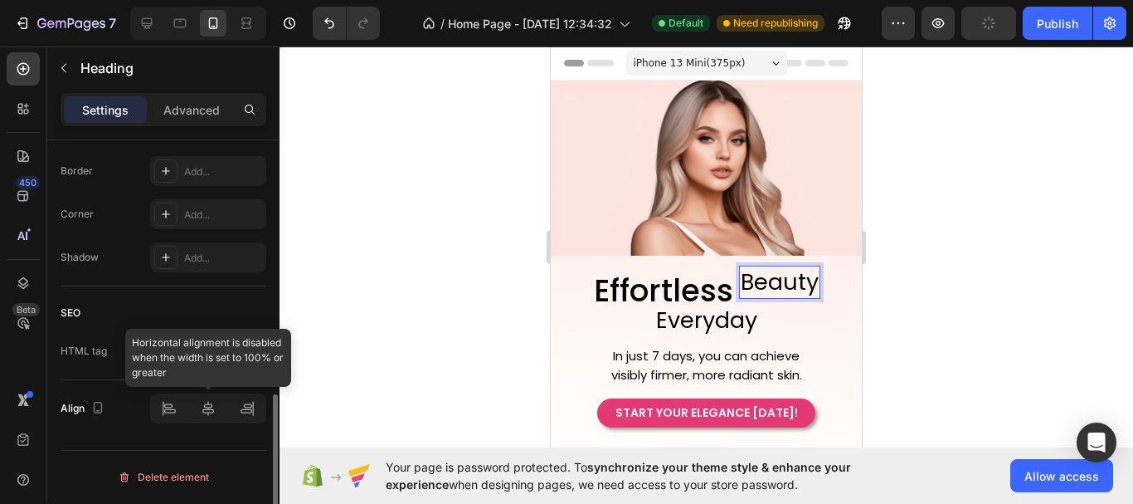
click at [207, 416] on div at bounding box center [208, 408] width 116 height 30
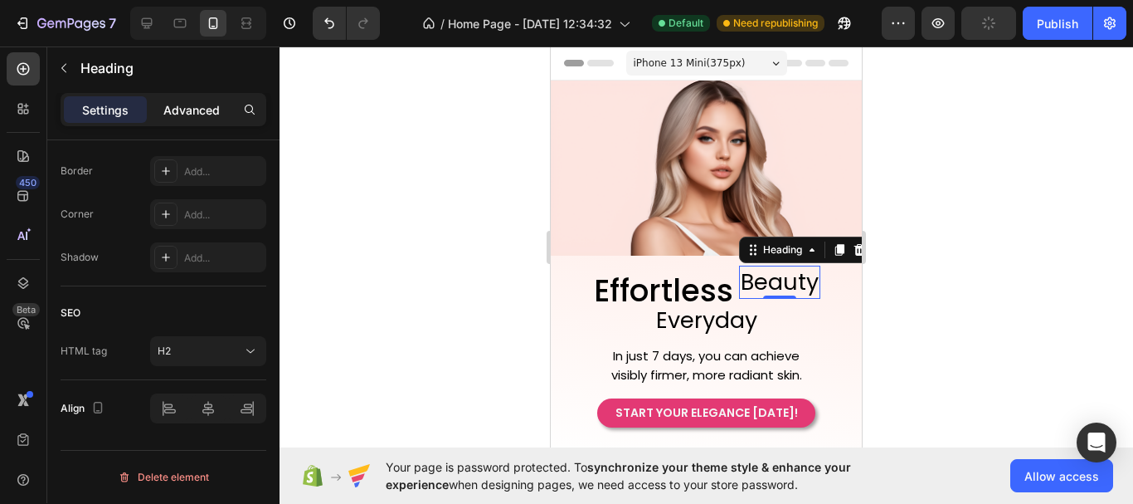
click at [200, 113] on p "Advanced" at bounding box center [191, 109] width 56 height 17
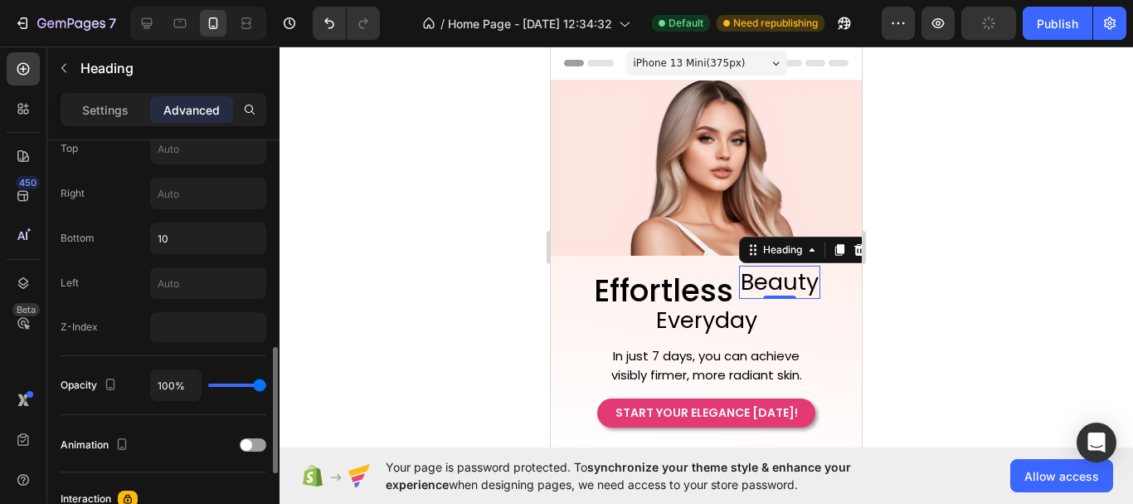
scroll to position [338, 0]
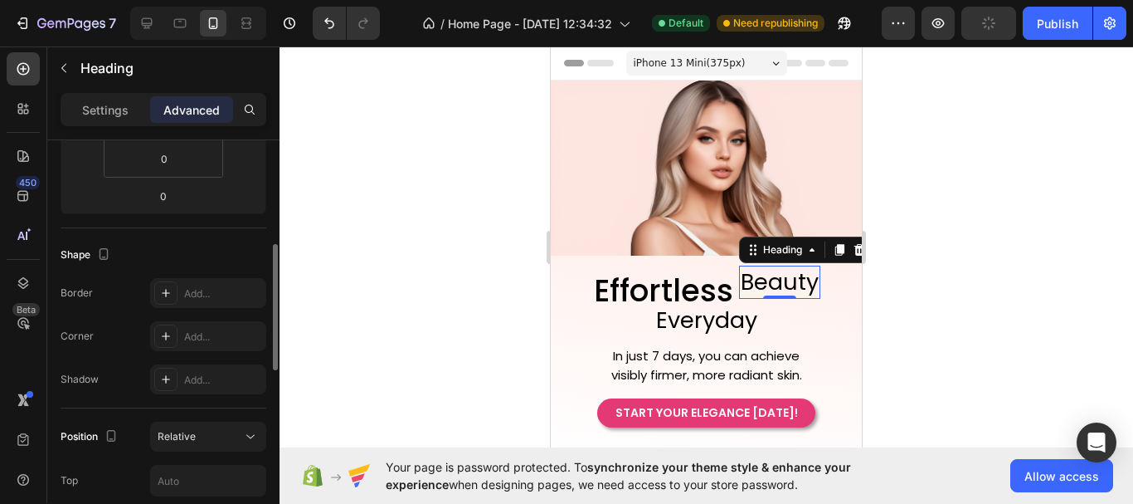
click at [937, 260] on div at bounding box center [707, 274] width 854 height 457
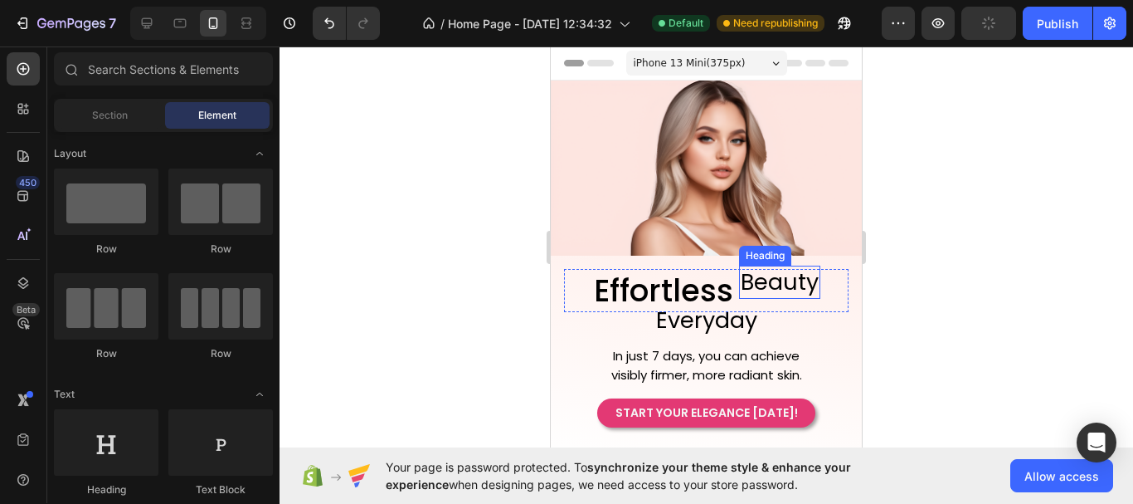
click at [798, 273] on p "Beauty" at bounding box center [780, 281] width 78 height 29
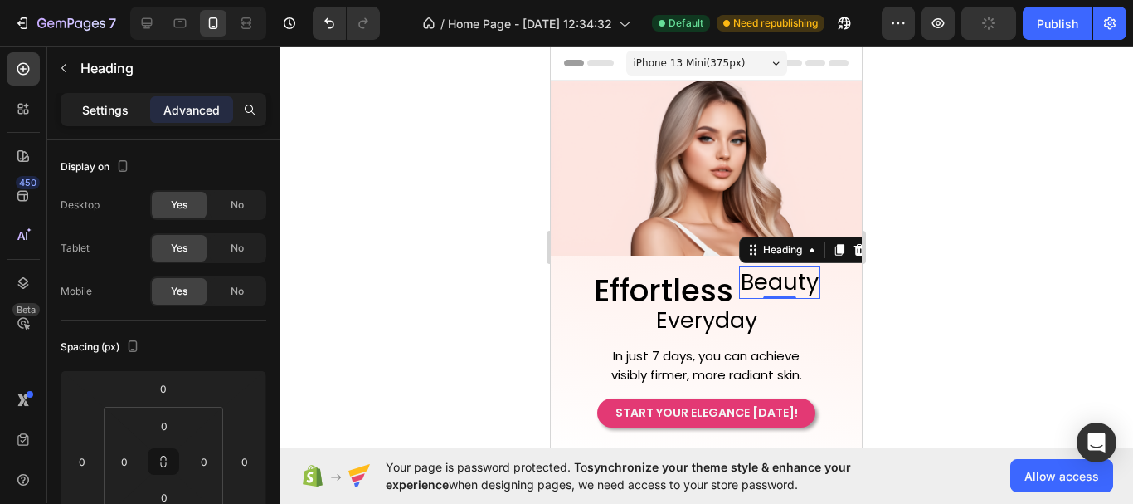
click at [115, 114] on p "Settings" at bounding box center [105, 109] width 46 height 17
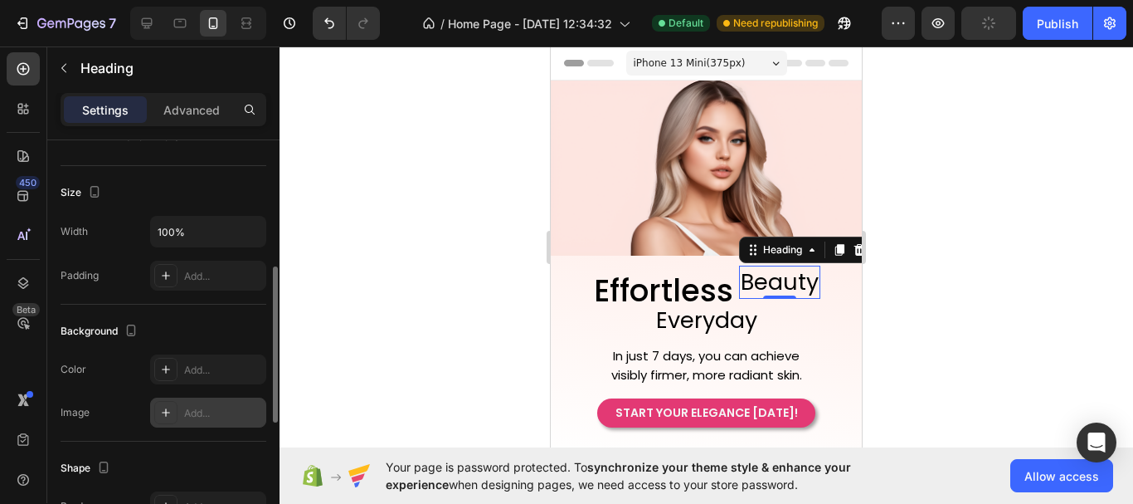
scroll to position [664, 0]
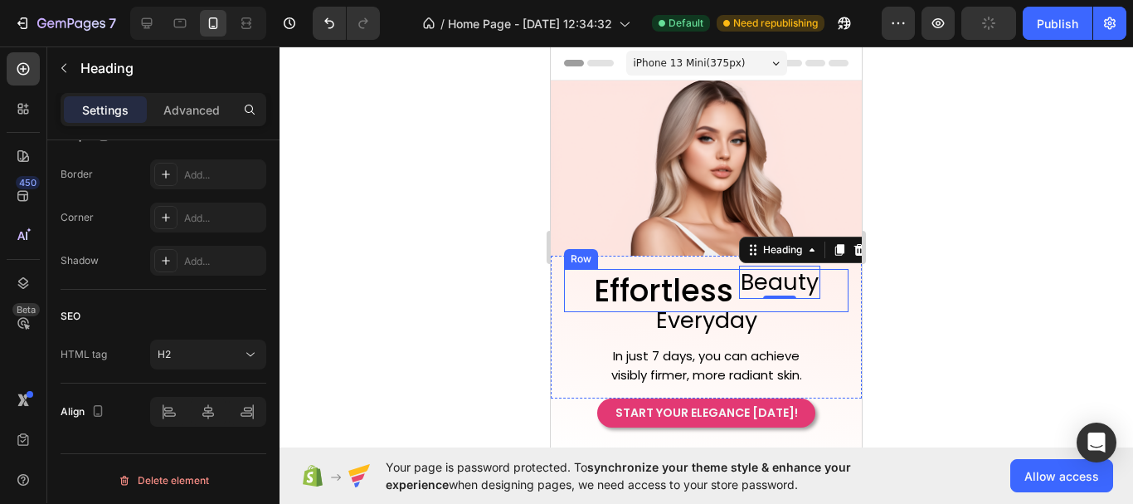
click at [831, 275] on div "Effortless Heading Beauty Heading 0 Row" at bounding box center [706, 290] width 285 height 43
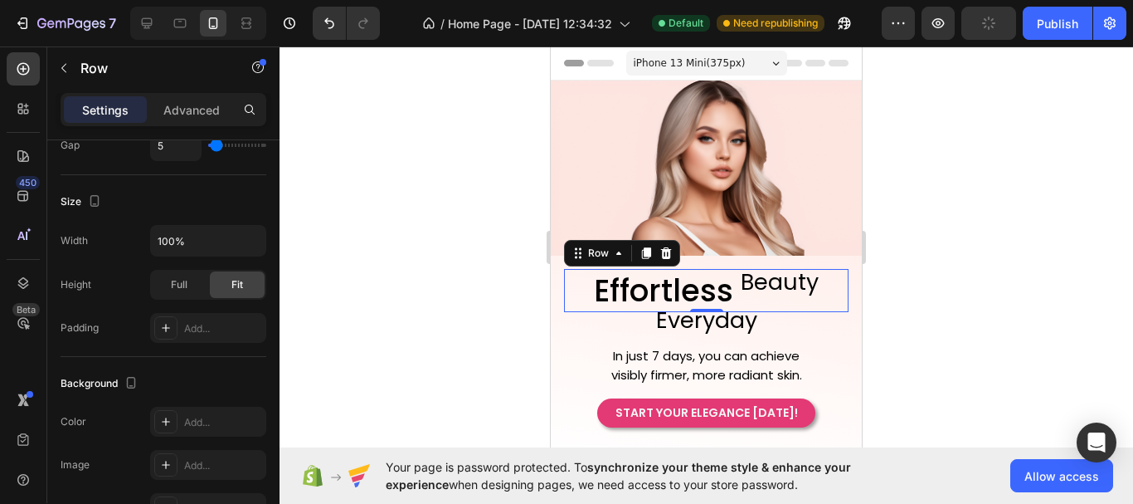
scroll to position [747, 0]
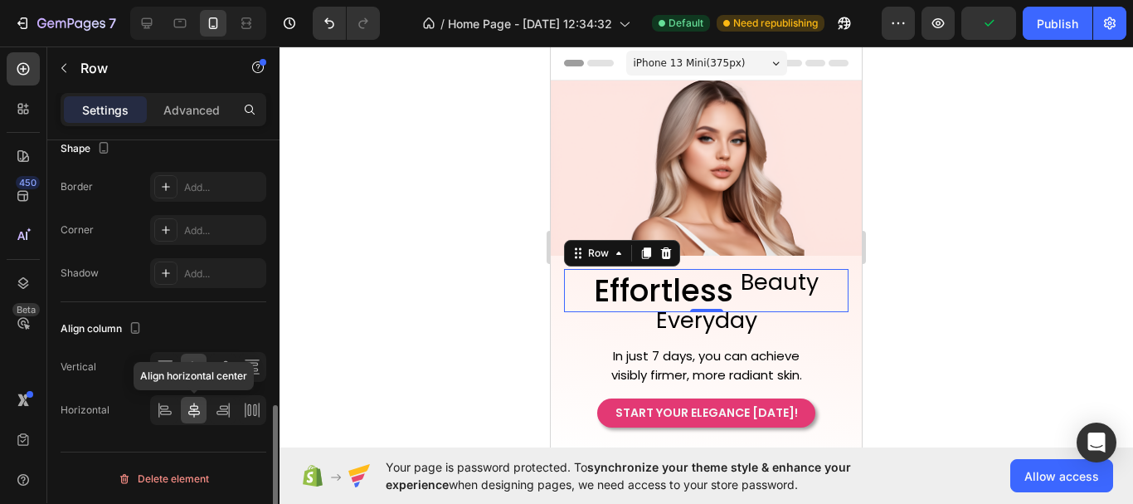
click at [197, 407] on icon at bounding box center [194, 409] width 12 height 15
click at [192, 413] on icon at bounding box center [194, 410] width 17 height 17
click at [171, 362] on icon at bounding box center [165, 366] width 17 height 17
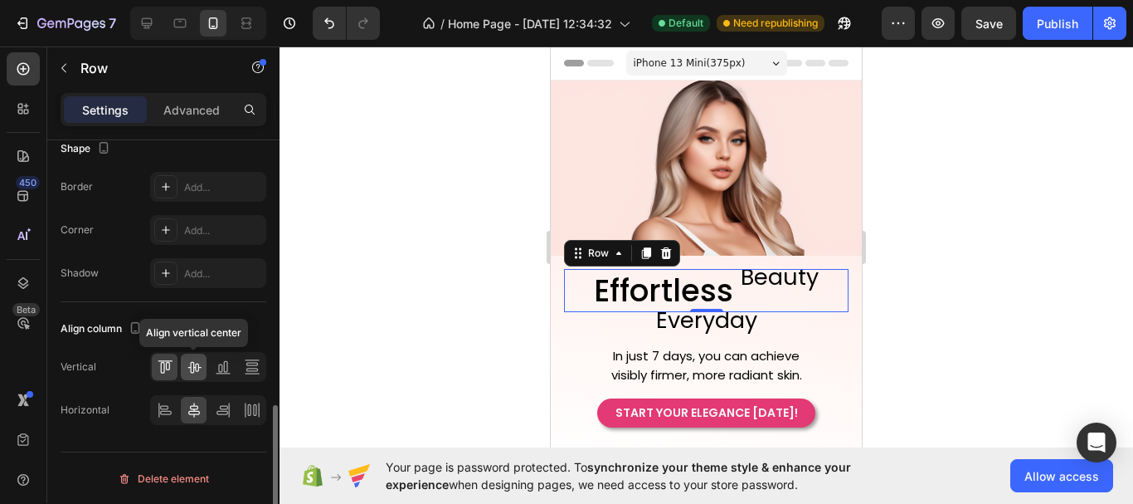
click at [187, 367] on icon at bounding box center [194, 366] width 17 height 17
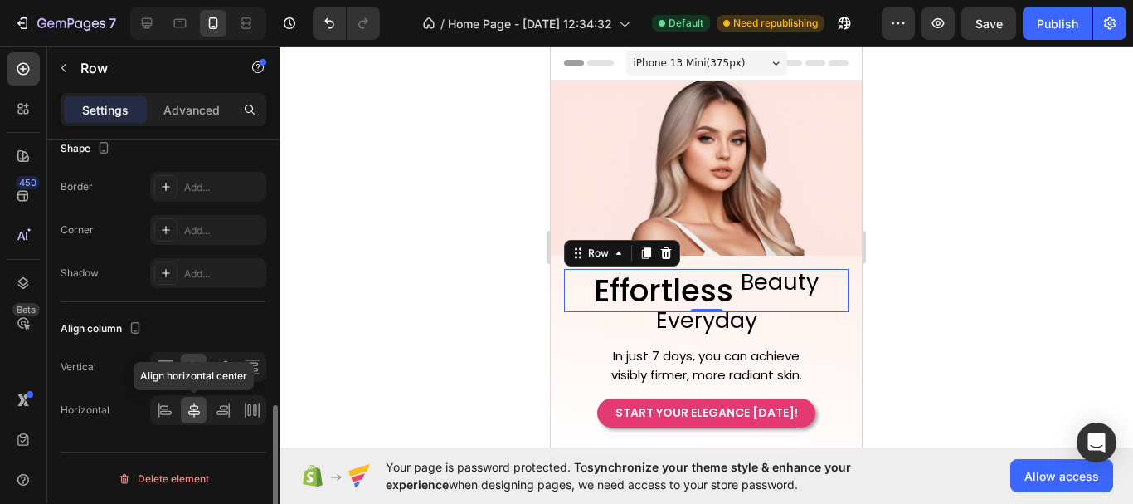
click at [193, 411] on icon at bounding box center [194, 410] width 17 height 17
click at [165, 405] on icon at bounding box center [165, 410] width 17 height 17
click at [187, 408] on icon at bounding box center [194, 410] width 17 height 17
click at [794, 290] on p "Beauty" at bounding box center [780, 281] width 78 height 29
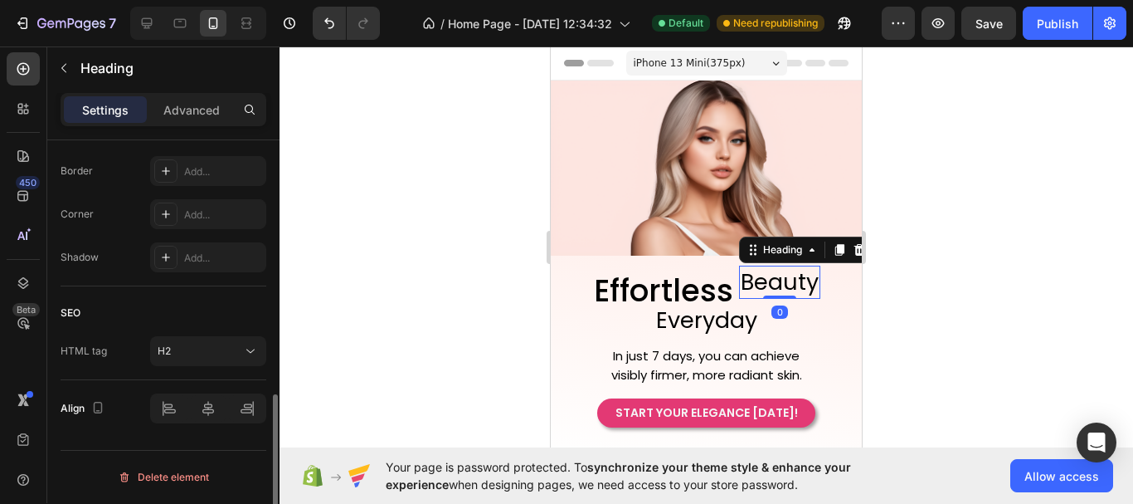
scroll to position [0, 0]
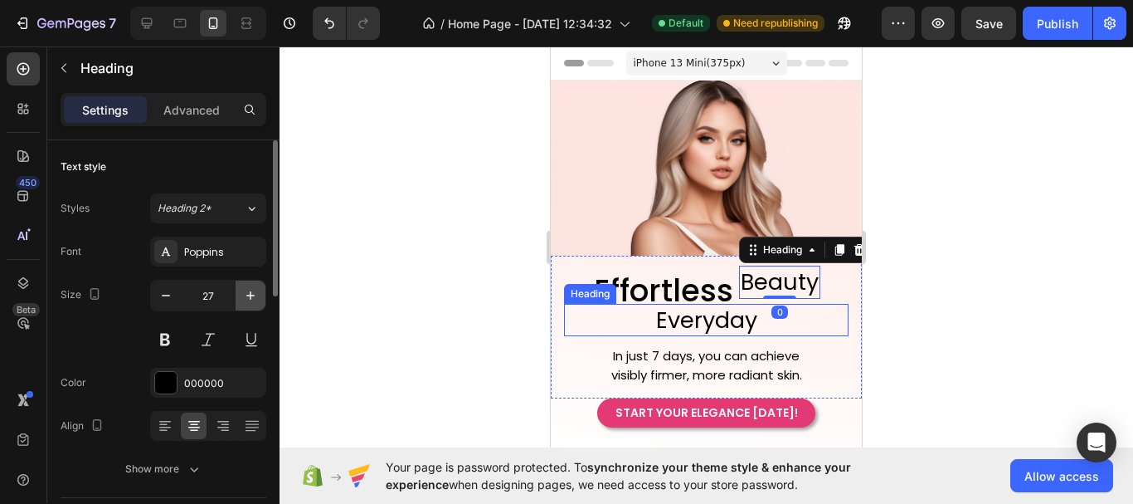
click at [248, 298] on icon "button" at bounding box center [250, 295] width 17 height 17
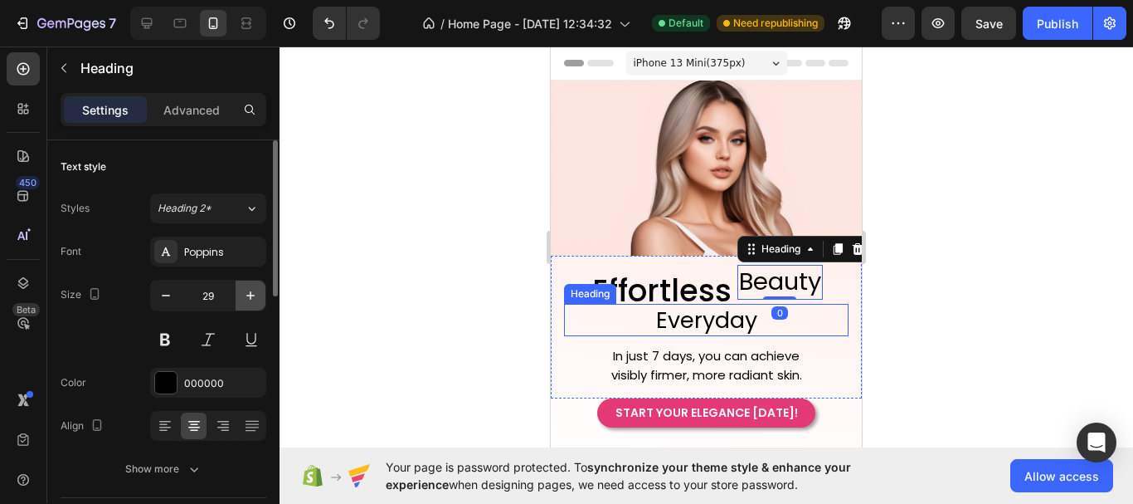
click at [248, 298] on icon "button" at bounding box center [250, 295] width 17 height 17
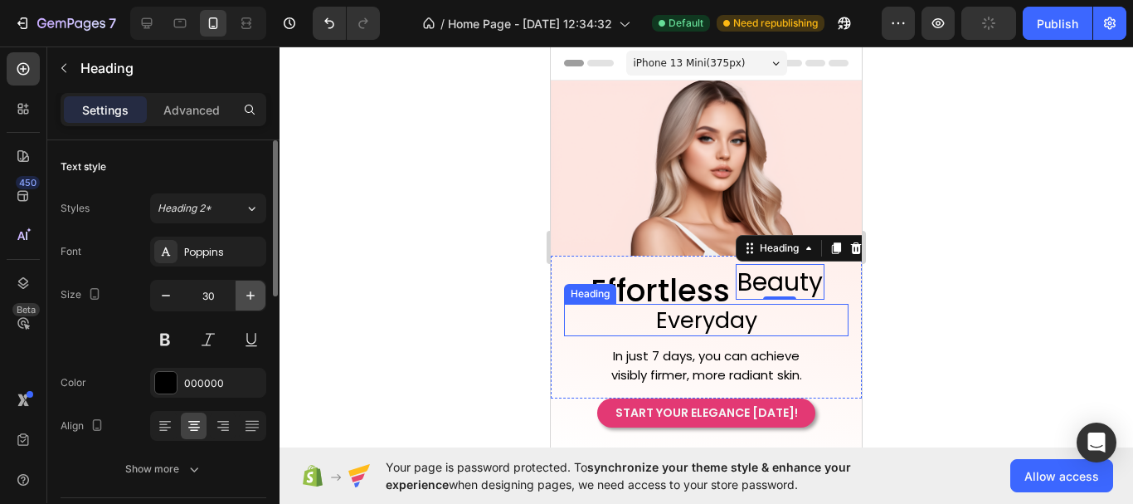
click at [248, 298] on icon "button" at bounding box center [250, 295] width 17 height 17
click at [247, 298] on icon "button" at bounding box center [250, 295] width 17 height 17
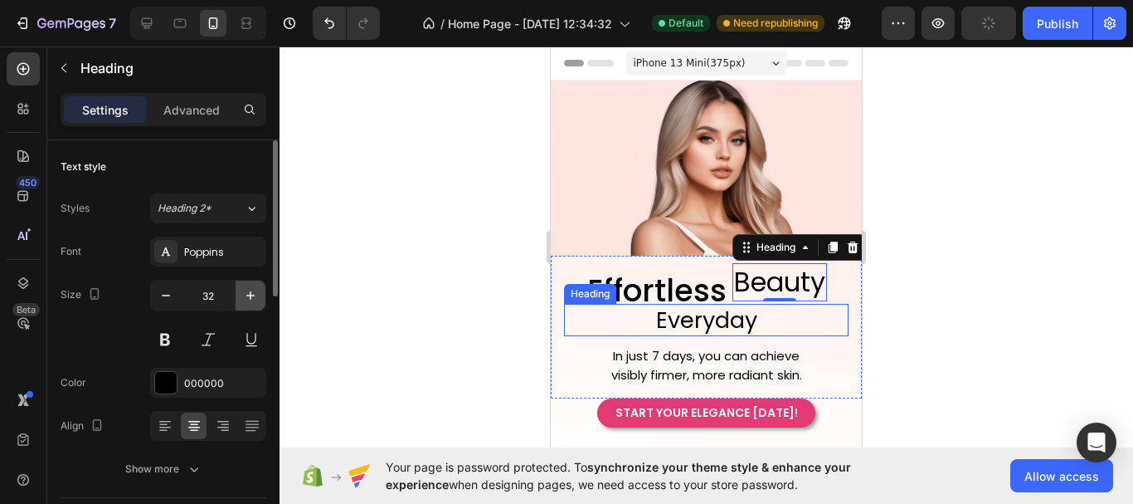
click at [247, 298] on icon "button" at bounding box center [250, 295] width 17 height 17
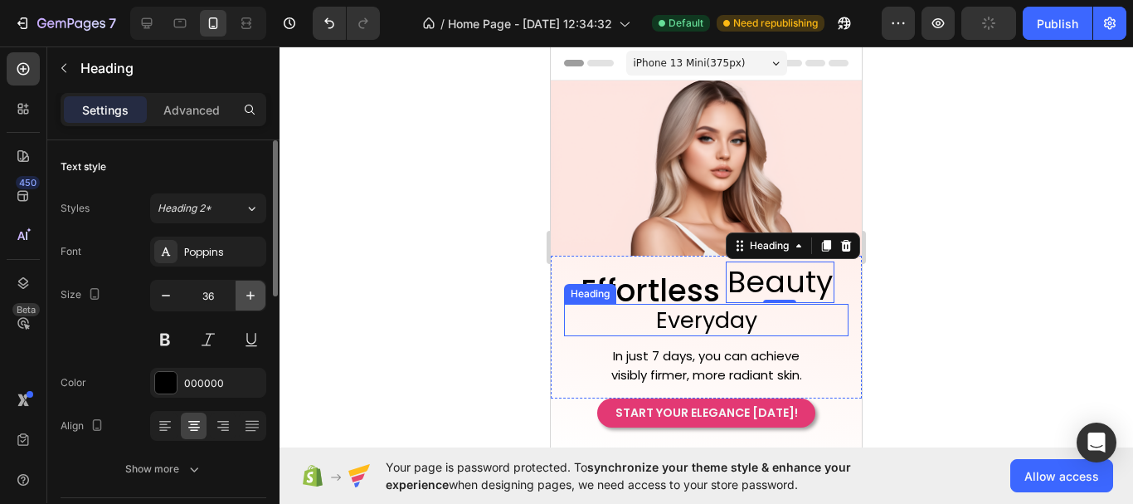
type input "37"
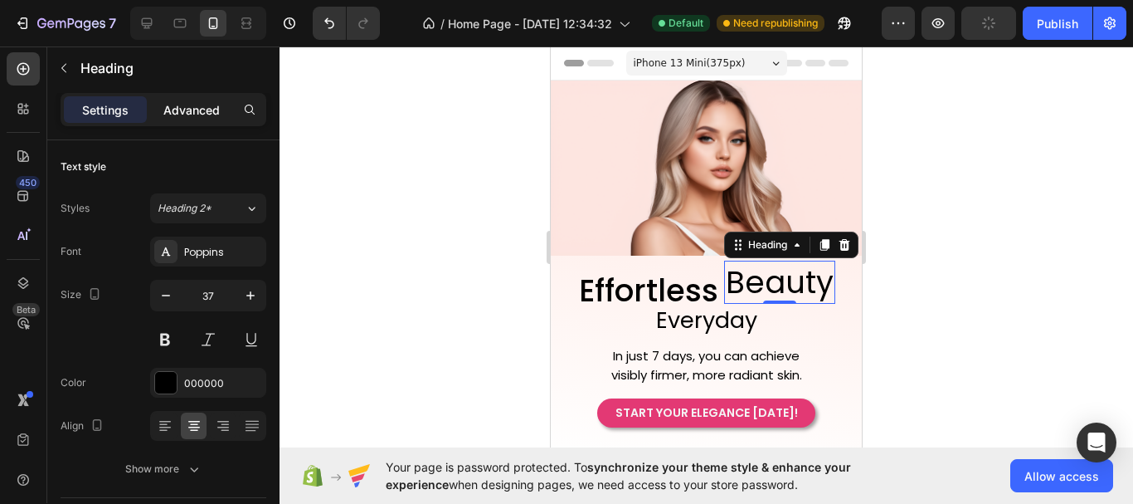
click at [199, 111] on p "Advanced" at bounding box center [191, 109] width 56 height 17
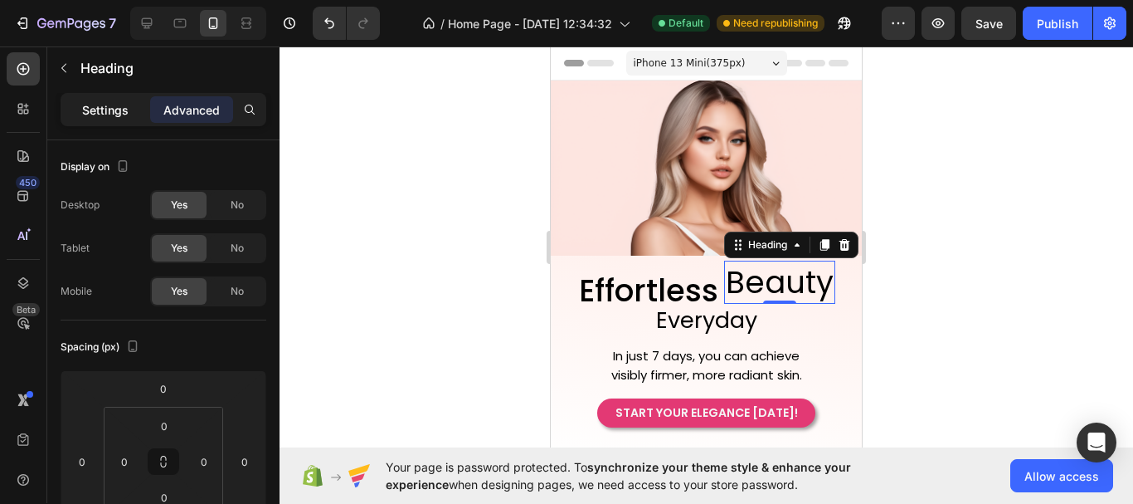
click at [95, 107] on p "Settings" at bounding box center [105, 109] width 46 height 17
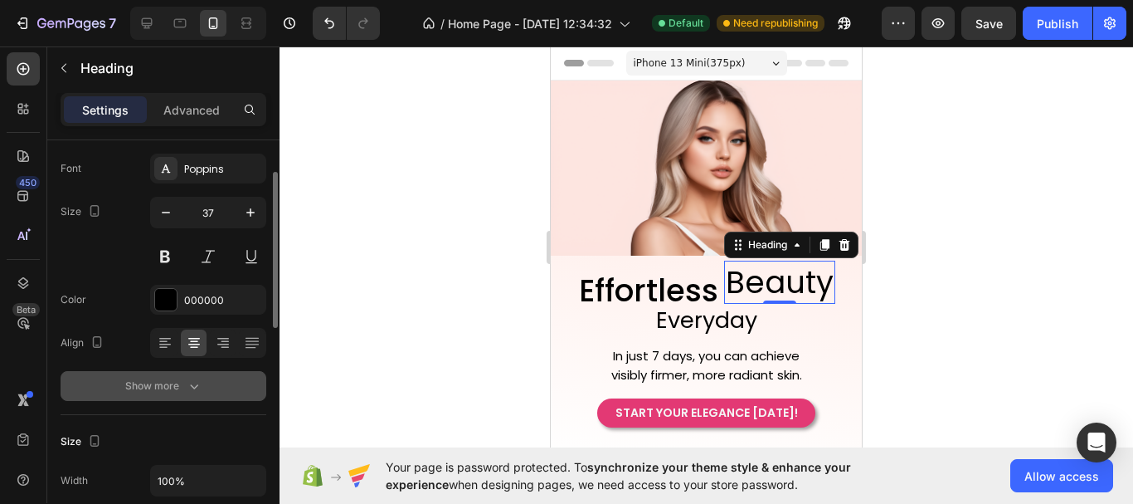
click at [209, 375] on button "Show more" at bounding box center [164, 386] width 206 height 30
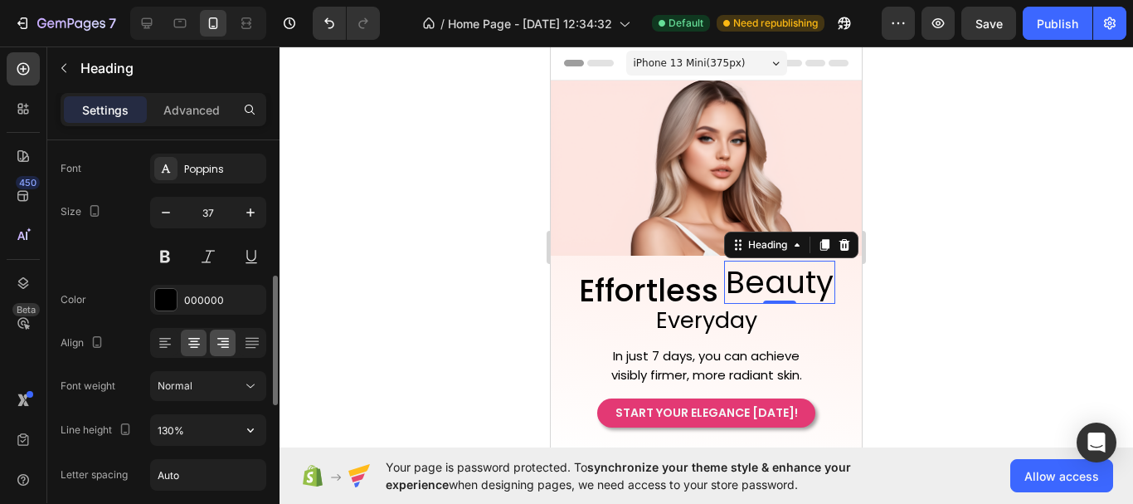
scroll to position [249, 0]
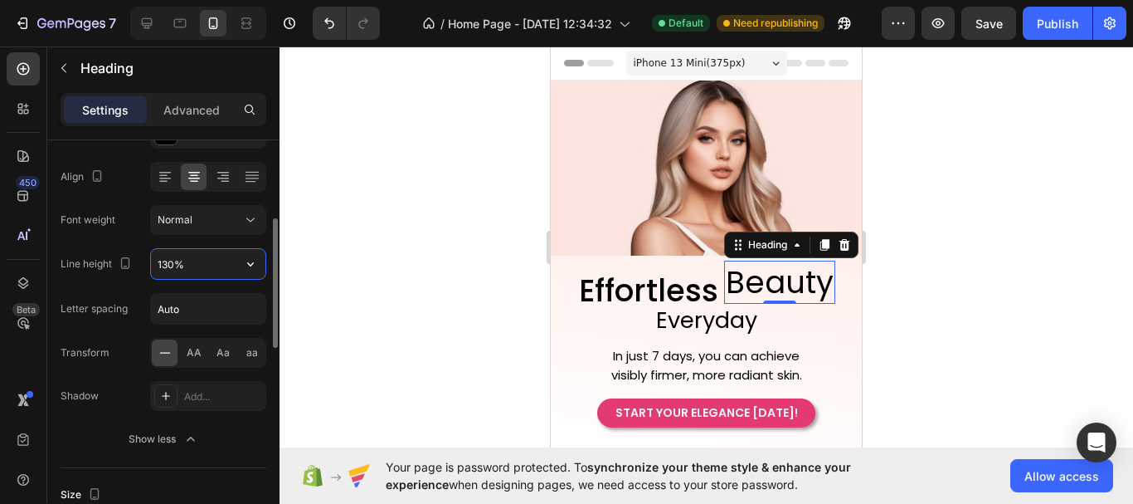
click at [198, 265] on input "130%" at bounding box center [208, 264] width 114 height 30
click at [251, 262] on icon "button" at bounding box center [250, 264] width 17 height 17
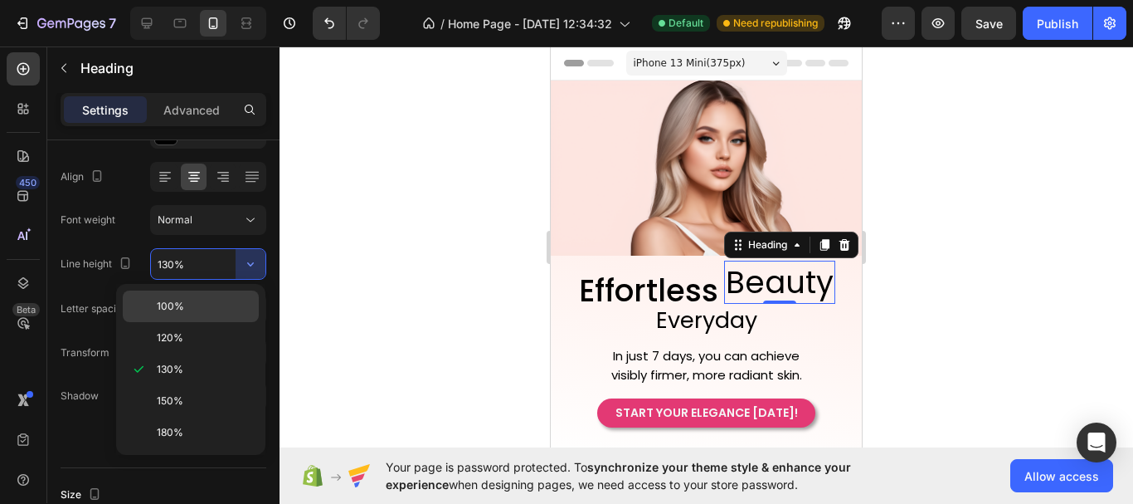
click at [231, 295] on div "100%" at bounding box center [191, 306] width 136 height 32
type input "100%"
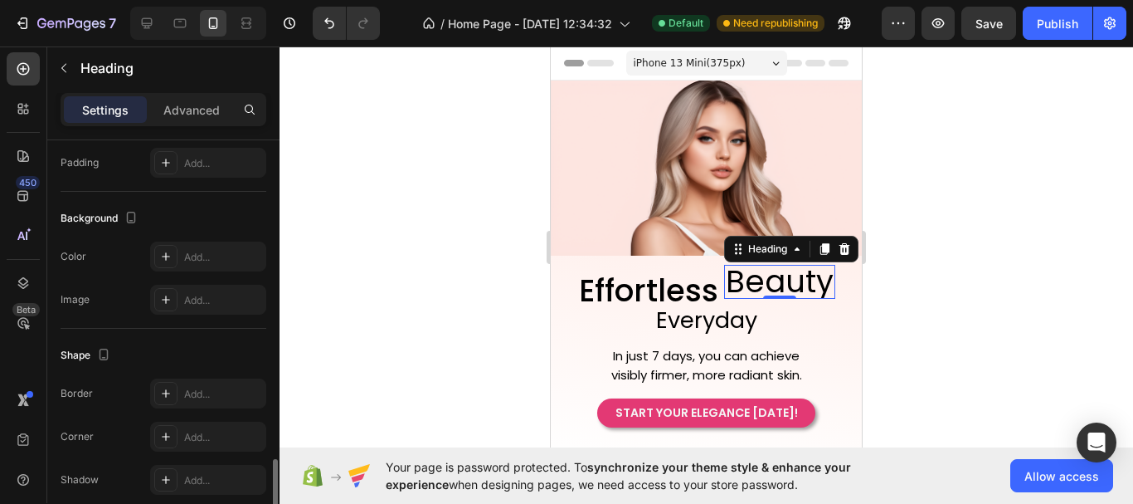
scroll to position [886, 0]
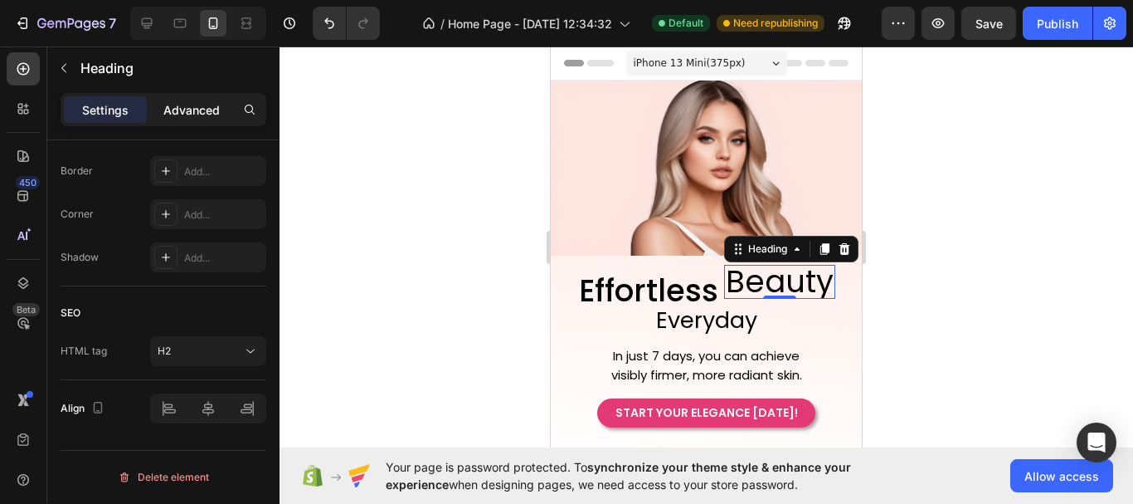
click at [185, 102] on p "Advanced" at bounding box center [191, 109] width 56 height 17
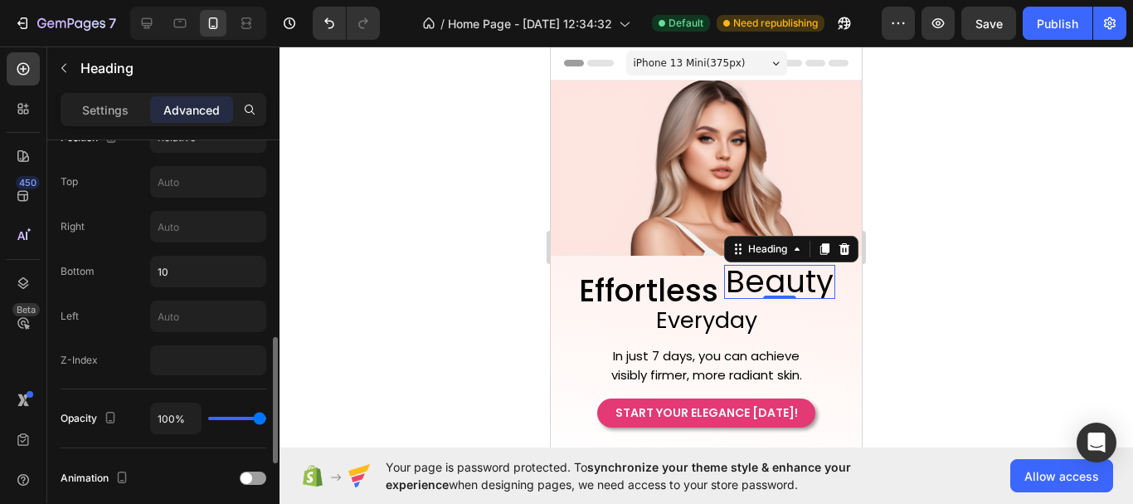
scroll to position [554, 0]
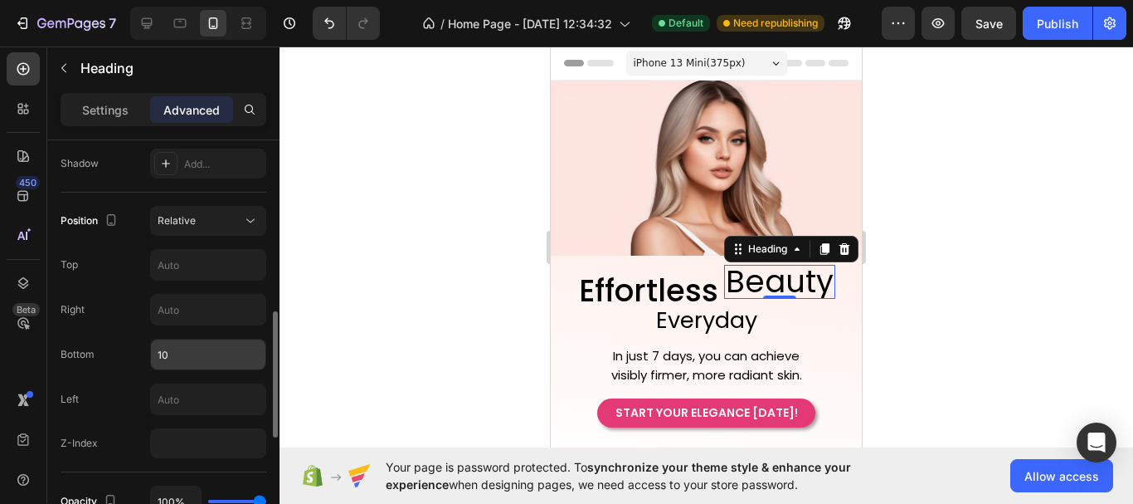
click at [177, 361] on input "10" at bounding box center [208, 354] width 114 height 30
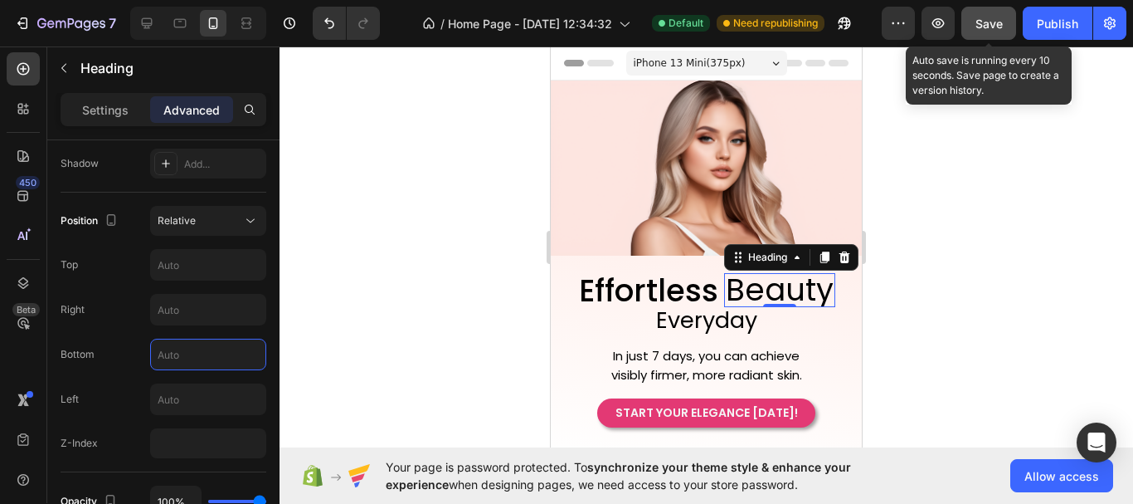
click at [1002, 37] on button "Save" at bounding box center [988, 23] width 55 height 33
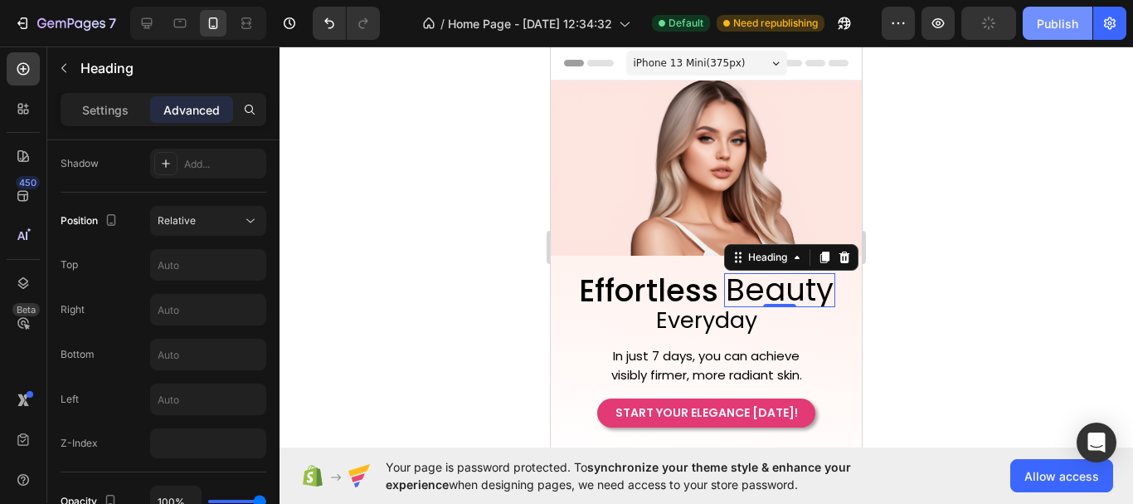
click at [1054, 22] on div "Publish" at bounding box center [1057, 23] width 41 height 17
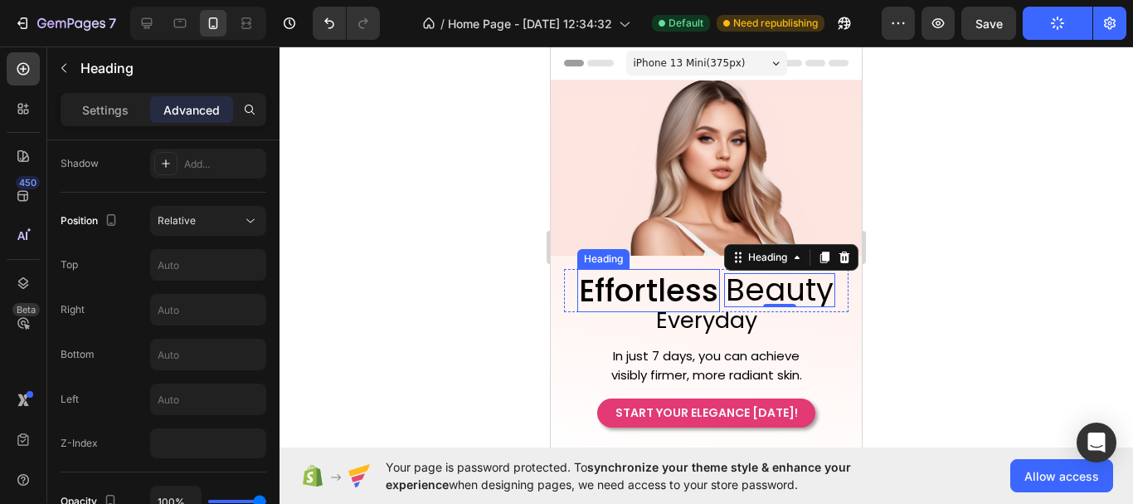
click at [699, 281] on p "Effortless" at bounding box center [648, 290] width 139 height 40
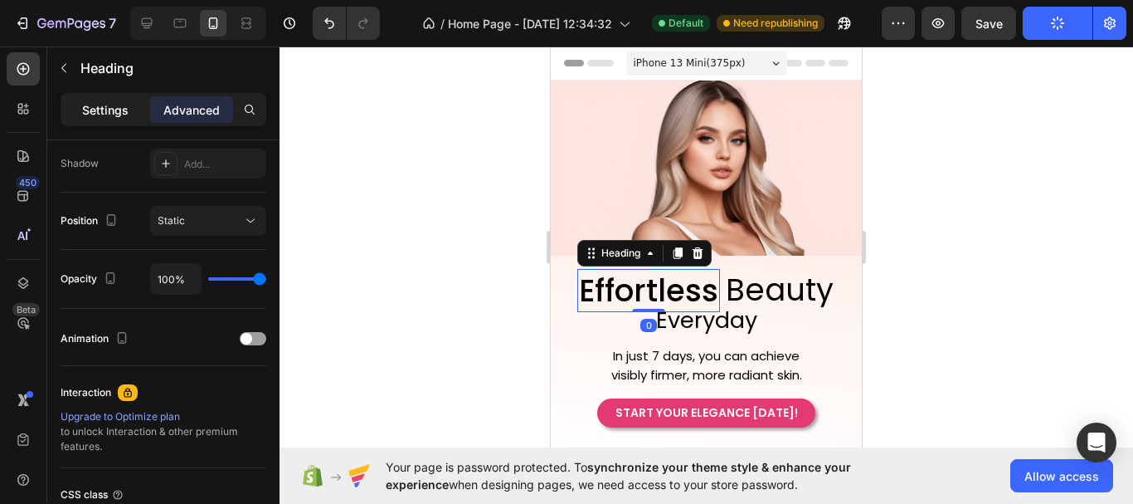
click at [122, 103] on p "Settings" at bounding box center [105, 109] width 46 height 17
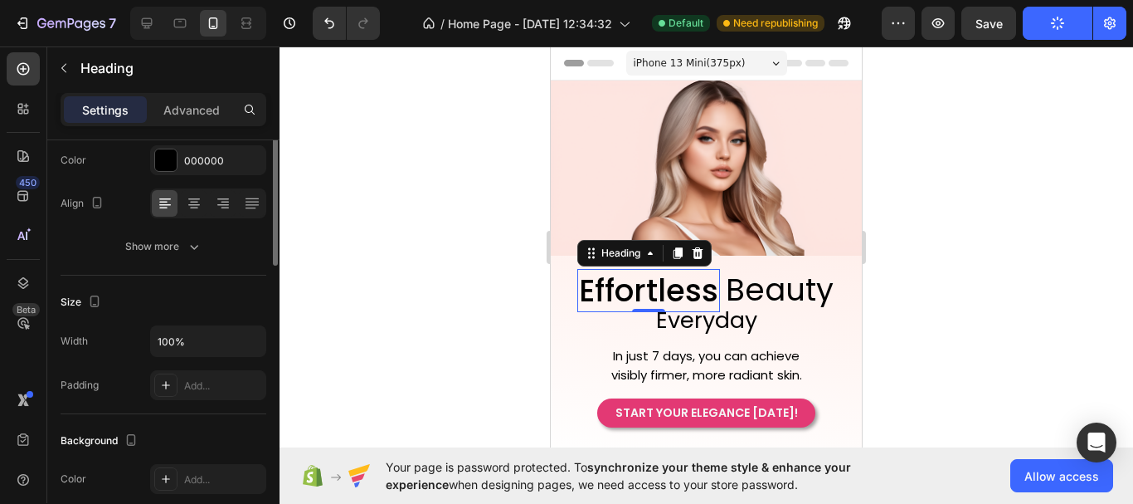
scroll to position [0, 0]
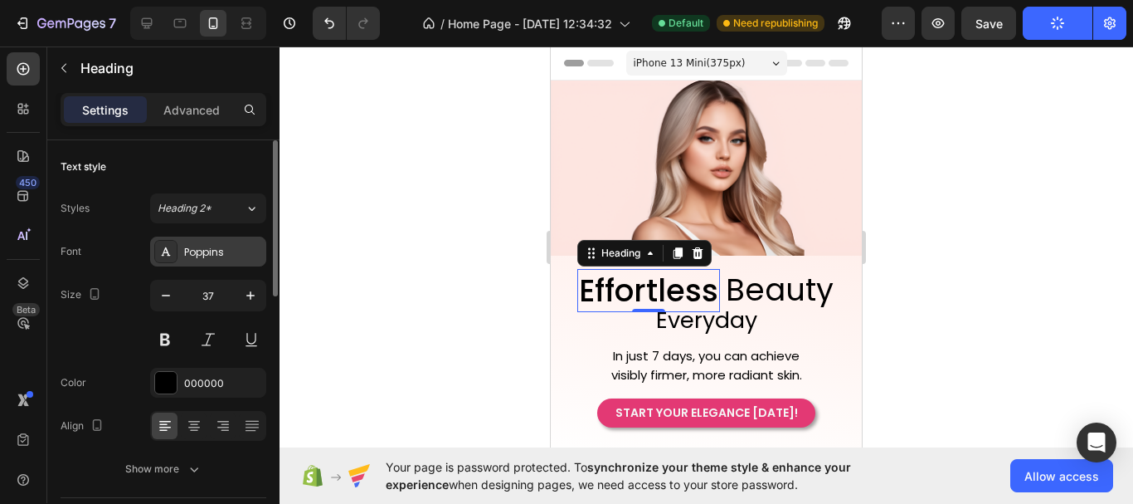
click at [212, 257] on div "Poppins" at bounding box center [223, 252] width 78 height 15
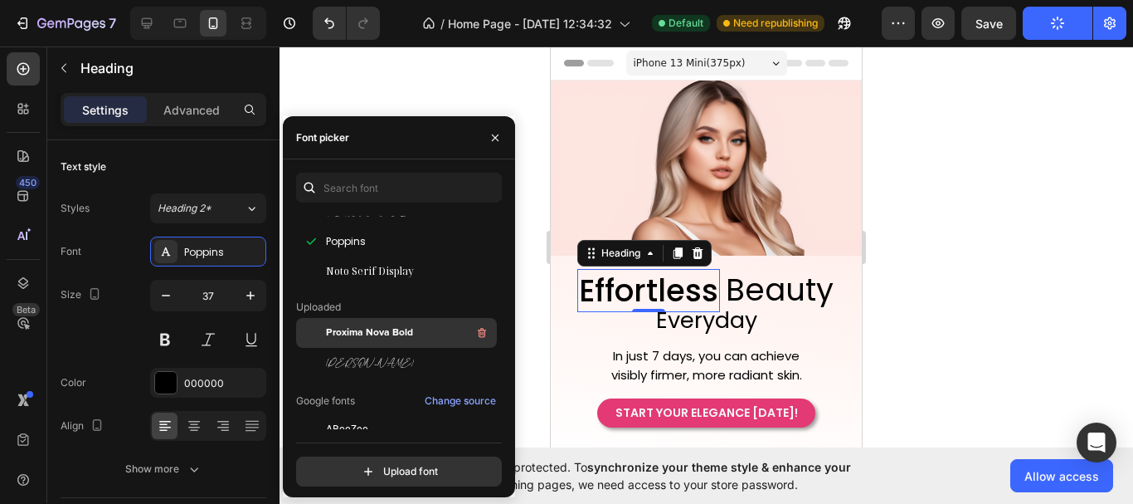
scroll to position [166, 0]
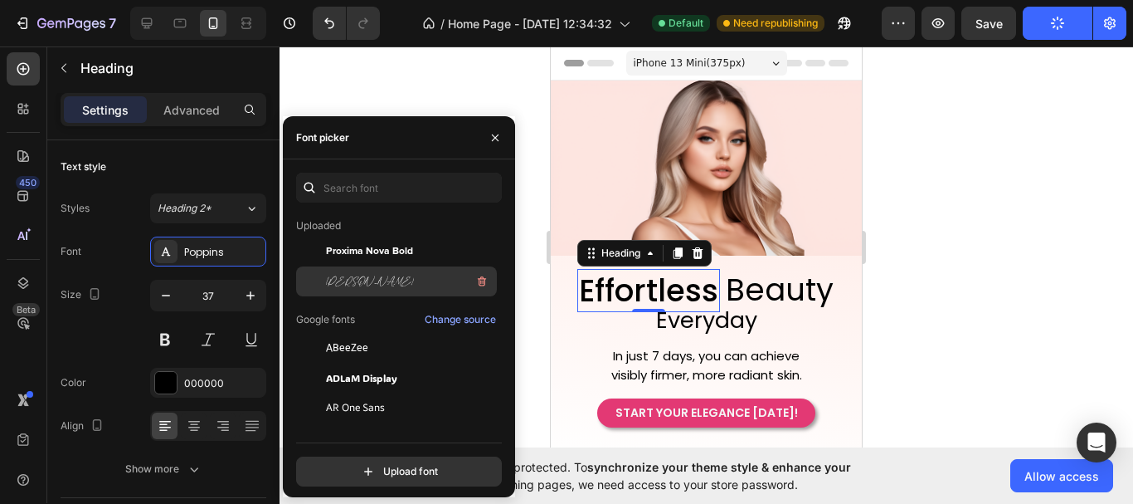
click at [378, 282] on div "[PERSON_NAME]" at bounding box center [410, 281] width 168 height 20
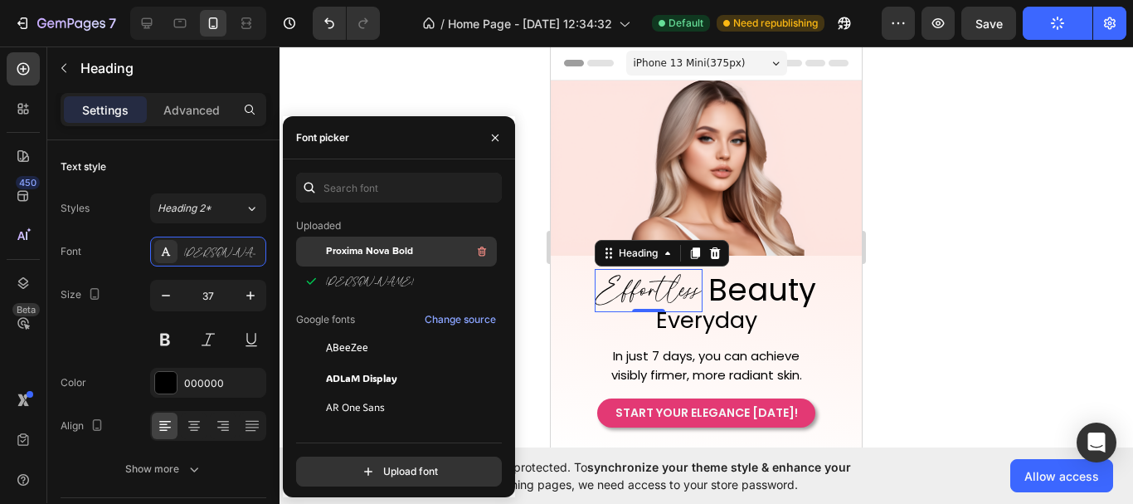
click at [397, 260] on div "Proxima Nova Bold" at bounding box center [410, 251] width 168 height 20
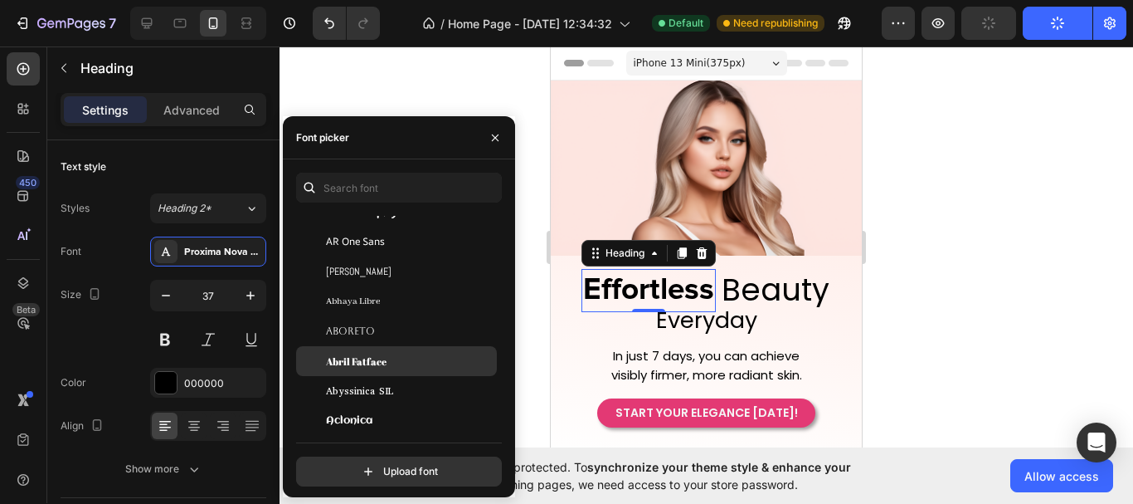
scroll to position [0, 0]
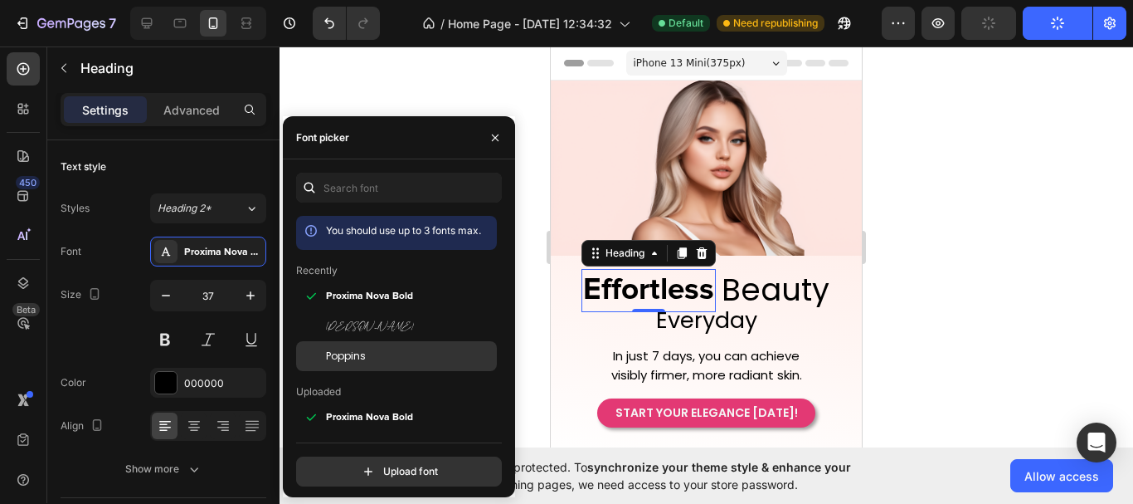
click at [400, 352] on div "Poppins" at bounding box center [410, 355] width 168 height 15
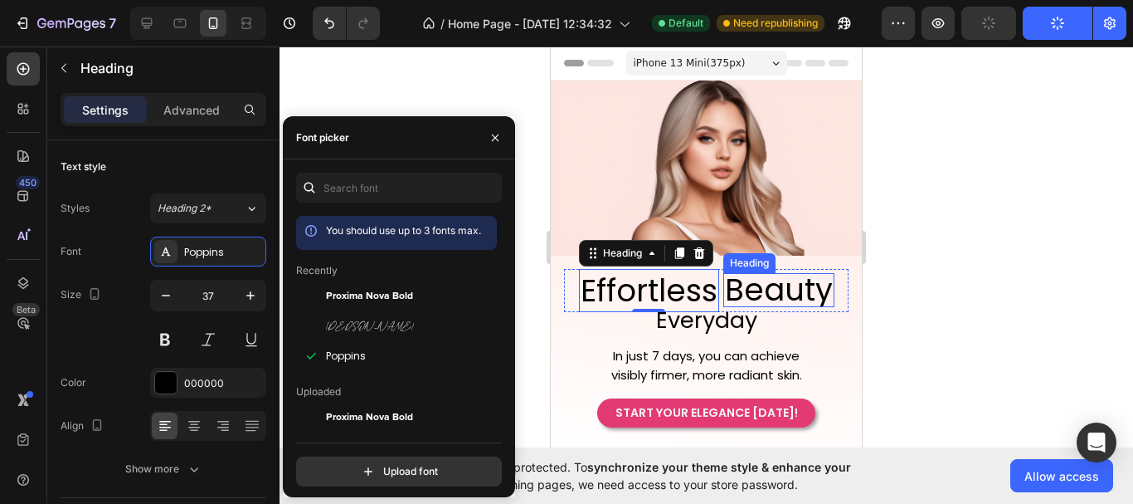
click at [764, 279] on p "Beauty" at bounding box center [779, 290] width 108 height 31
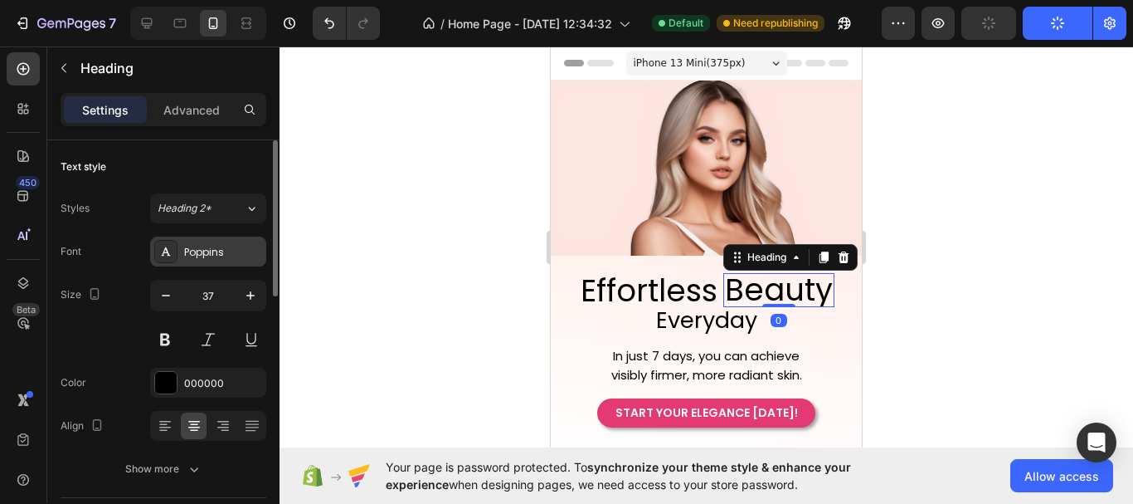
click at [234, 264] on div "Poppins" at bounding box center [208, 251] width 116 height 30
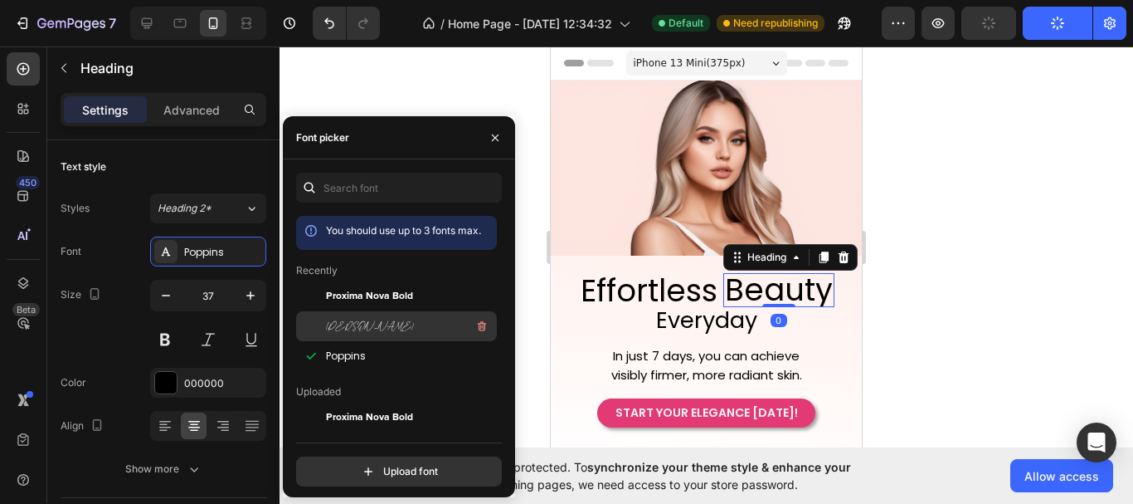
click at [386, 324] on div "[PERSON_NAME]" at bounding box center [410, 326] width 168 height 20
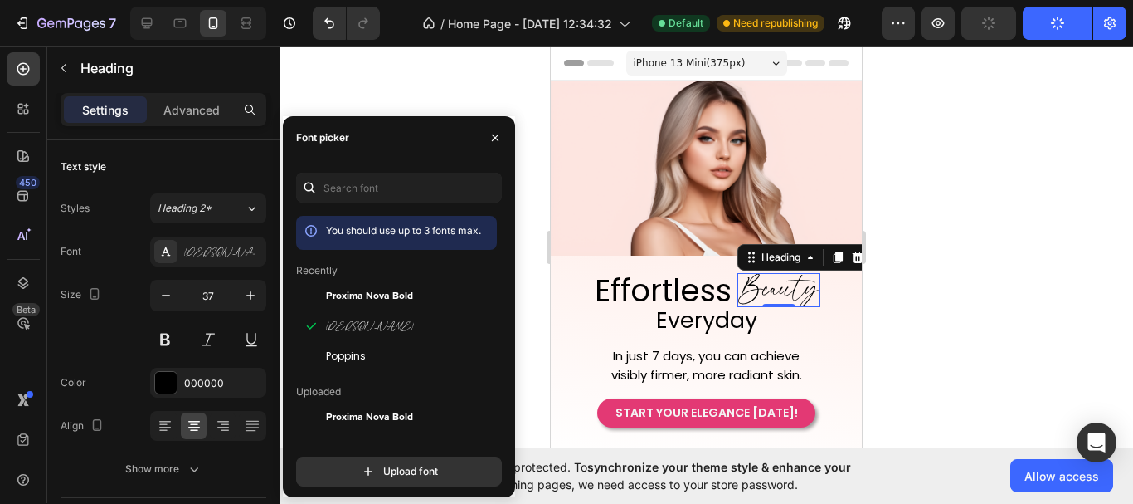
click at [956, 278] on div at bounding box center [707, 274] width 854 height 457
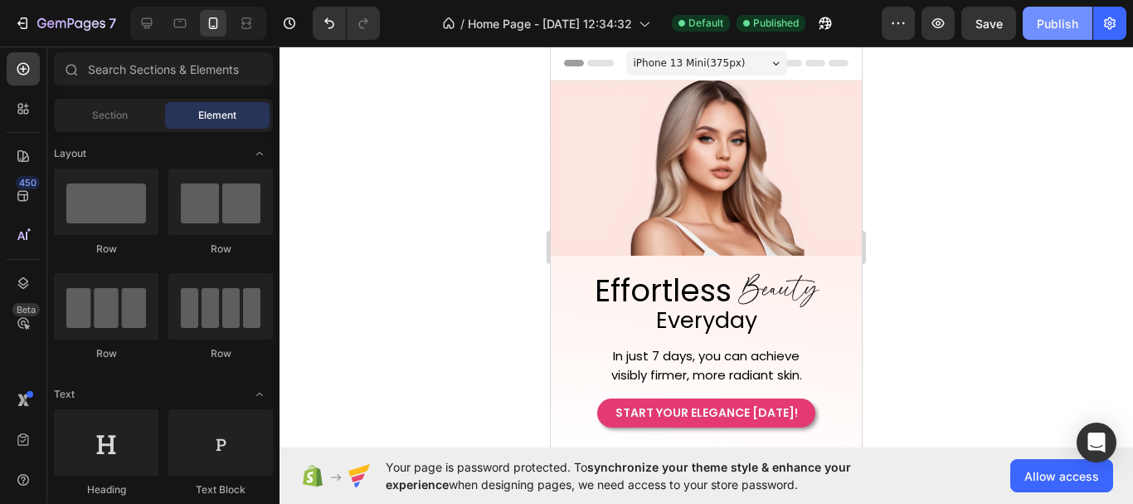
click at [1061, 33] on button "Publish" at bounding box center [1058, 23] width 70 height 33
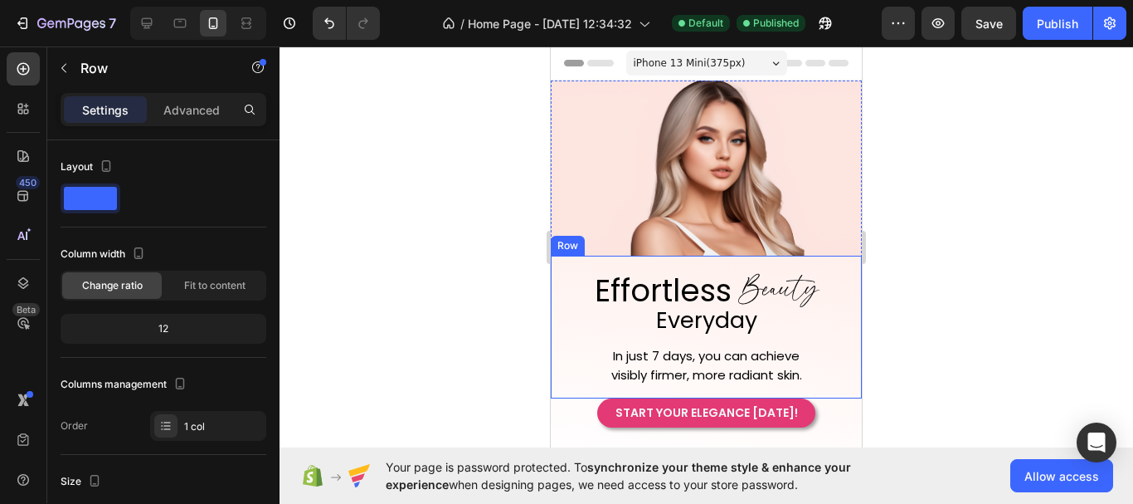
click at [828, 260] on div "Effortless Heading Beauty Heading Row Everyday Heading In just 7 days, you can …" at bounding box center [706, 327] width 311 height 143
click at [204, 122] on div "Advanced" at bounding box center [191, 109] width 83 height 27
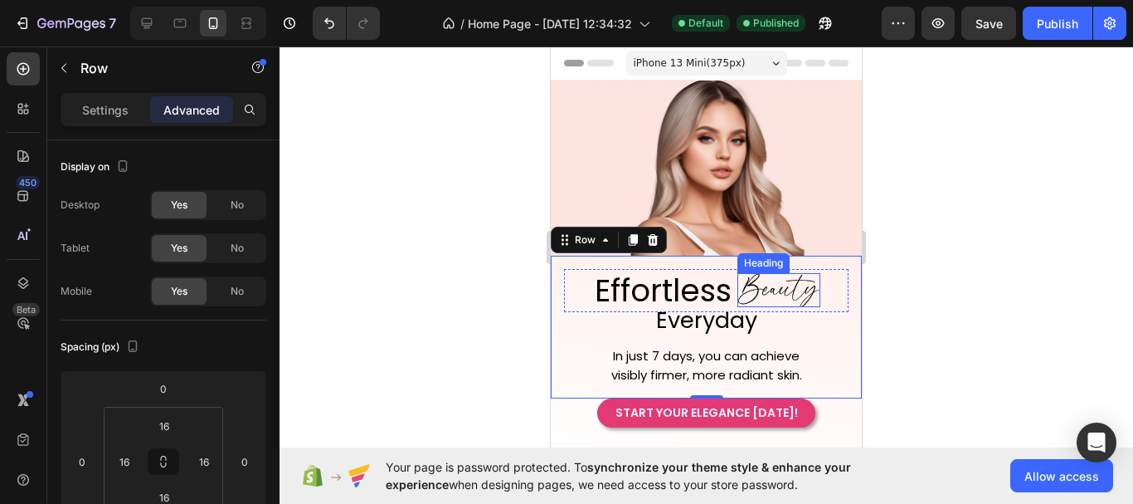
click at [797, 284] on p "Beauty" at bounding box center [779, 290] width 80 height 31
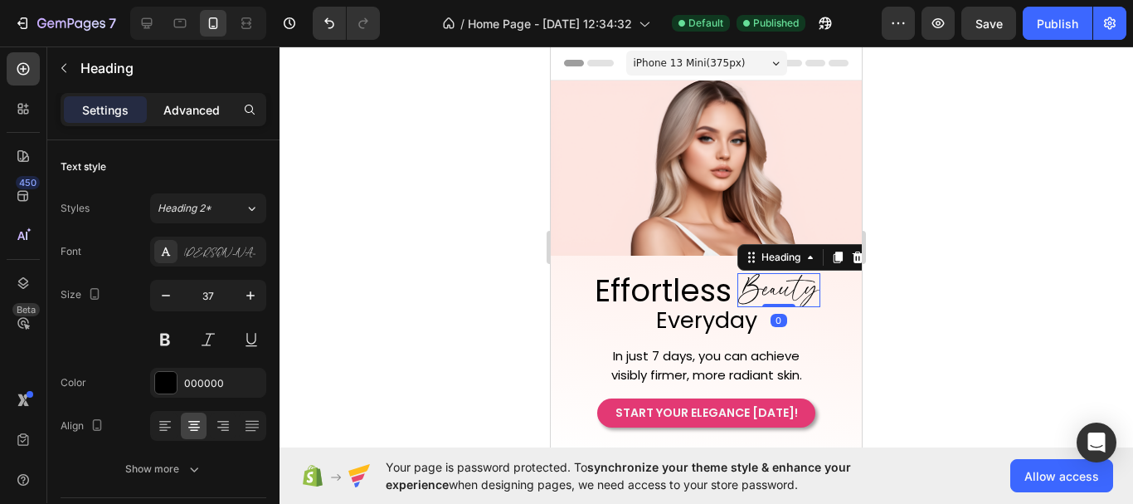
click at [203, 122] on div "Advanced" at bounding box center [191, 109] width 83 height 27
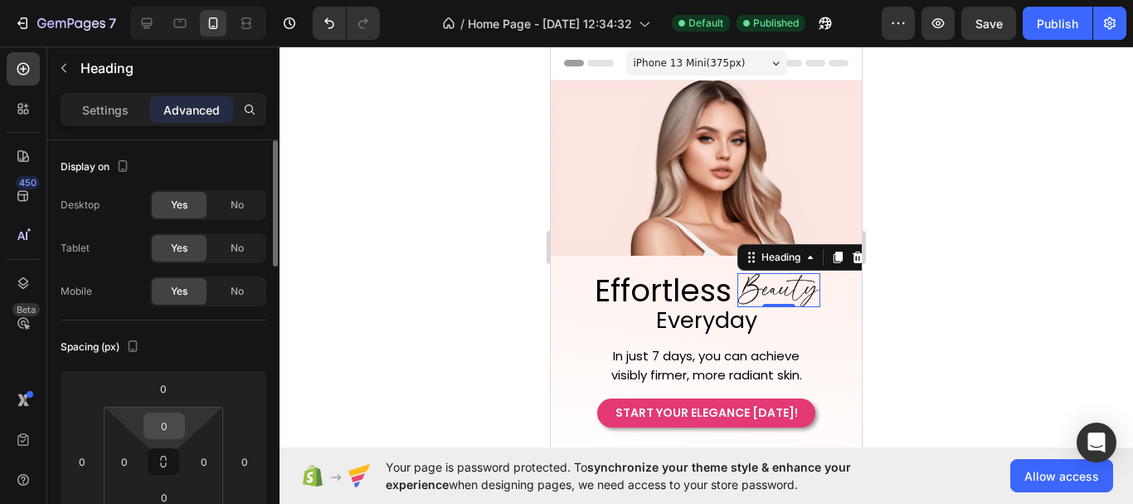
click at [175, 416] on input "0" at bounding box center [164, 425] width 33 height 25
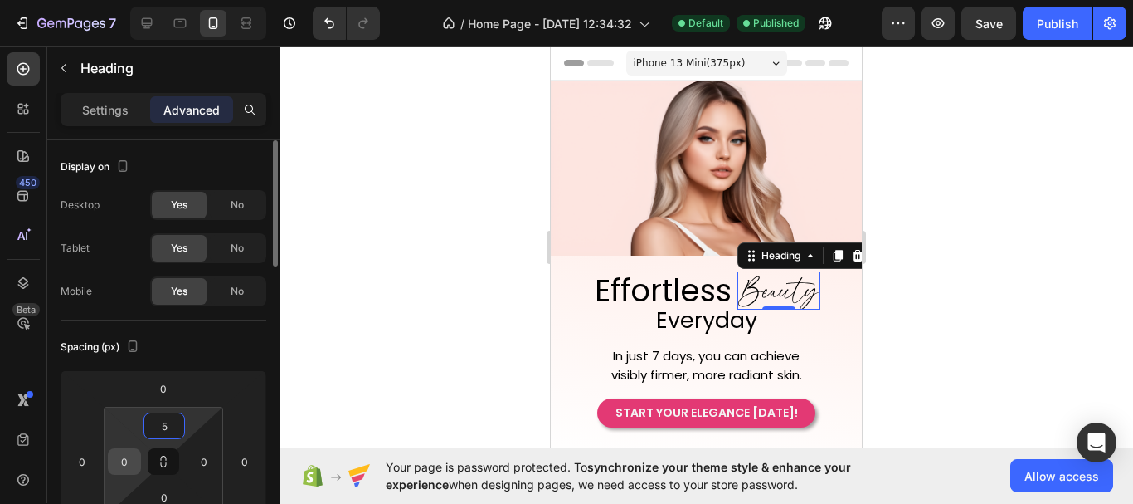
type input "5"
click at [128, 459] on input "0" at bounding box center [124, 461] width 25 height 25
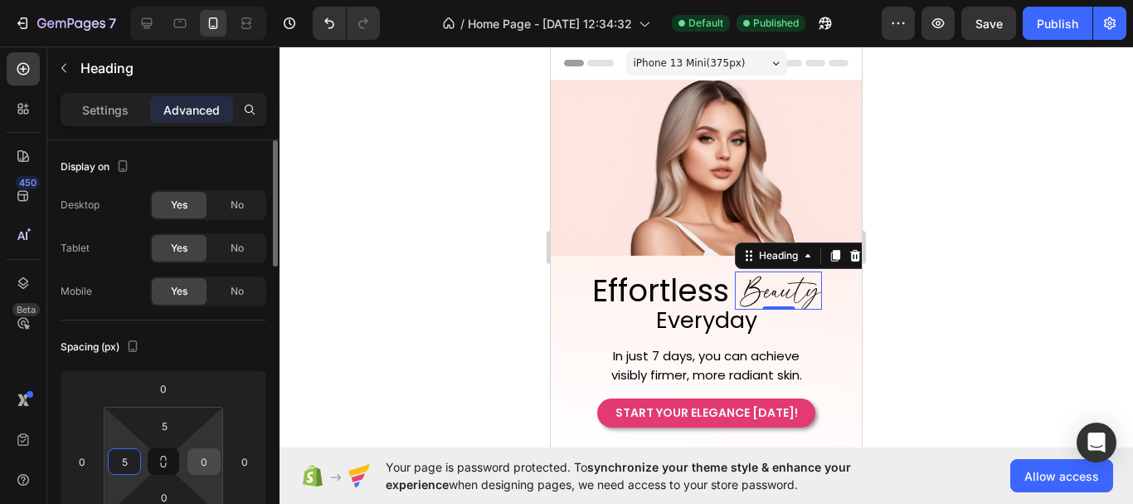
type input "5"
click at [212, 463] on input "0" at bounding box center [204, 461] width 25 height 25
type input "5"
click at [170, 499] on input "0" at bounding box center [164, 496] width 33 height 25
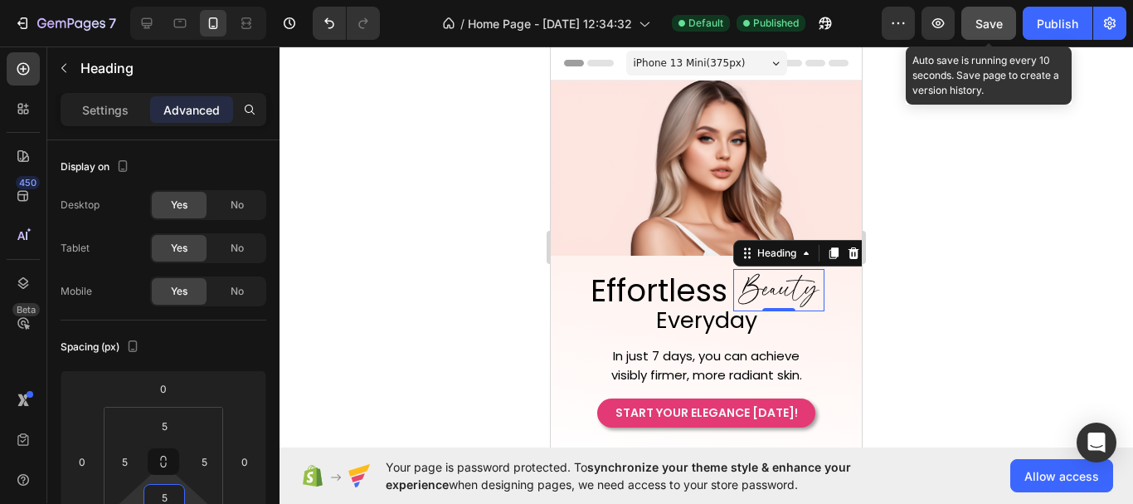
type input "5"
click at [1008, 27] on button "Save" at bounding box center [988, 23] width 55 height 33
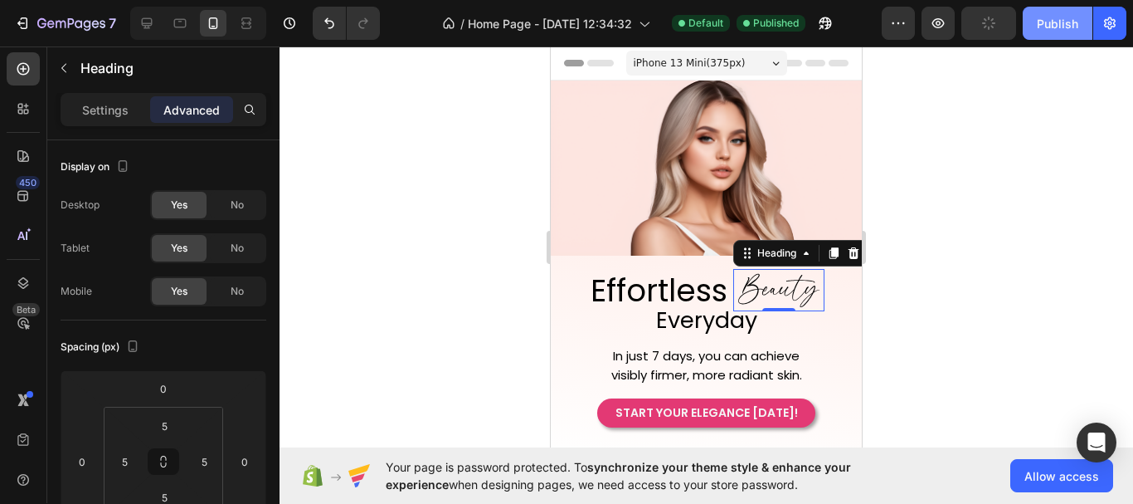
click at [1044, 26] on div "Publish" at bounding box center [1057, 23] width 41 height 17
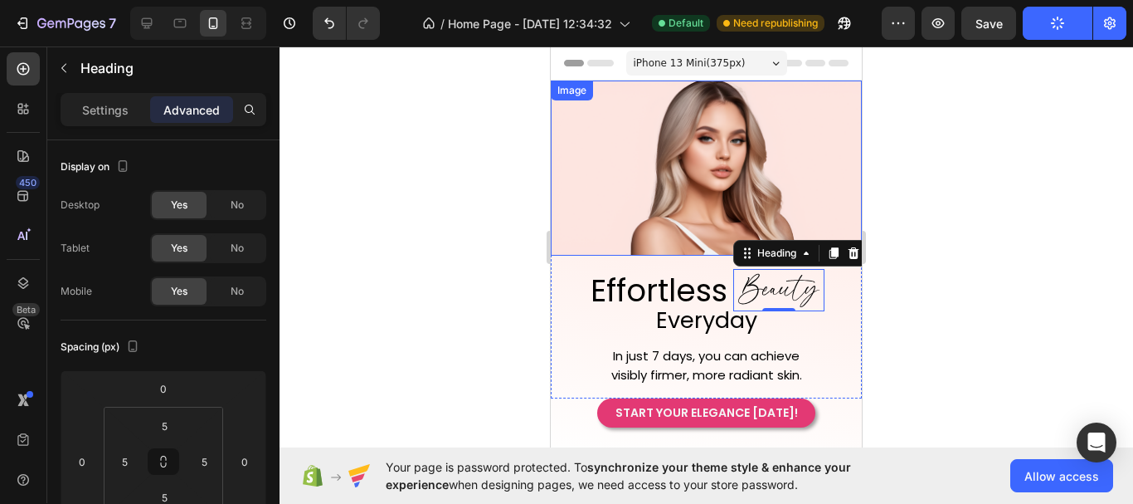
click at [754, 137] on img at bounding box center [706, 167] width 311 height 175
